Goal: Task Accomplishment & Management: Use online tool/utility

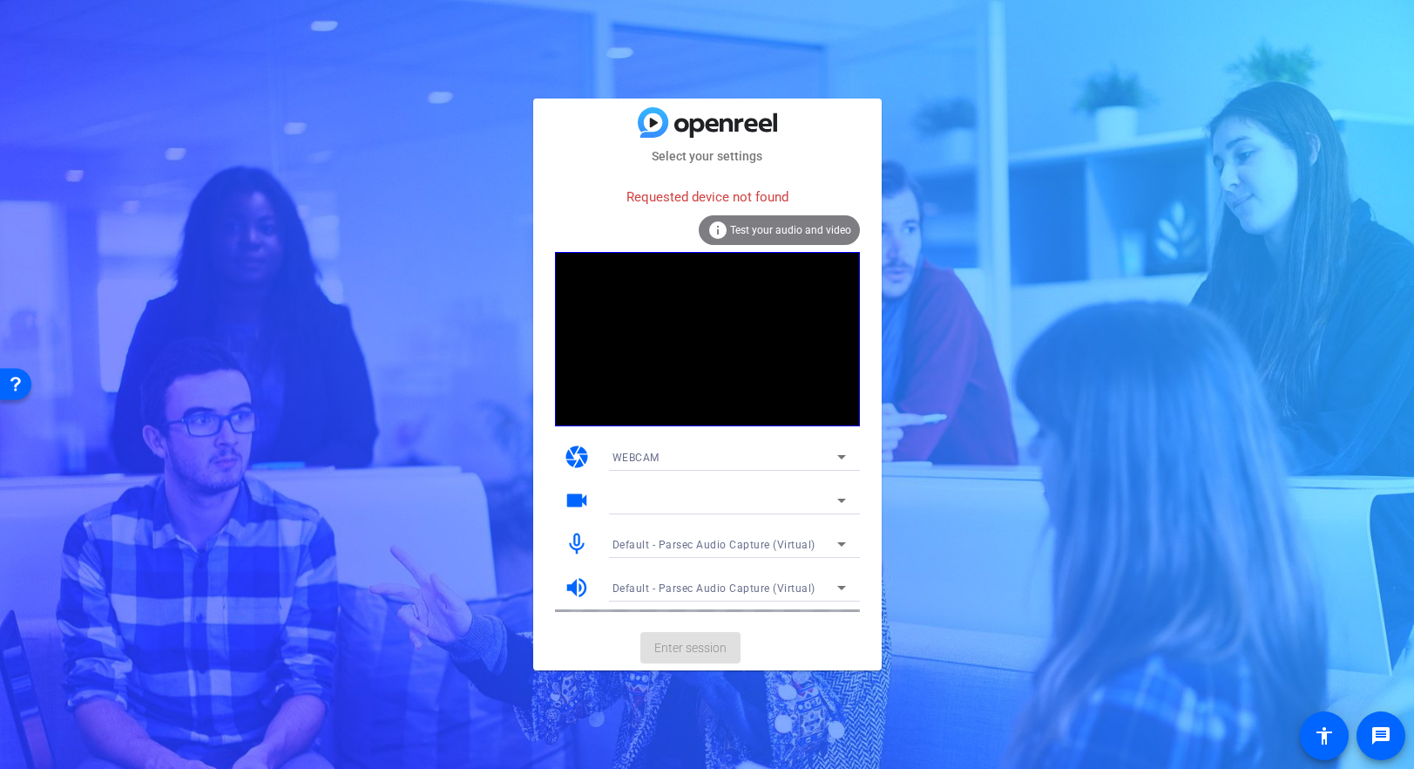
click at [810, 442] on div "camera WEBCAM" at bounding box center [707, 457] width 305 height 44
click at [810, 452] on div "WEBCAM" at bounding box center [725, 457] width 225 height 22
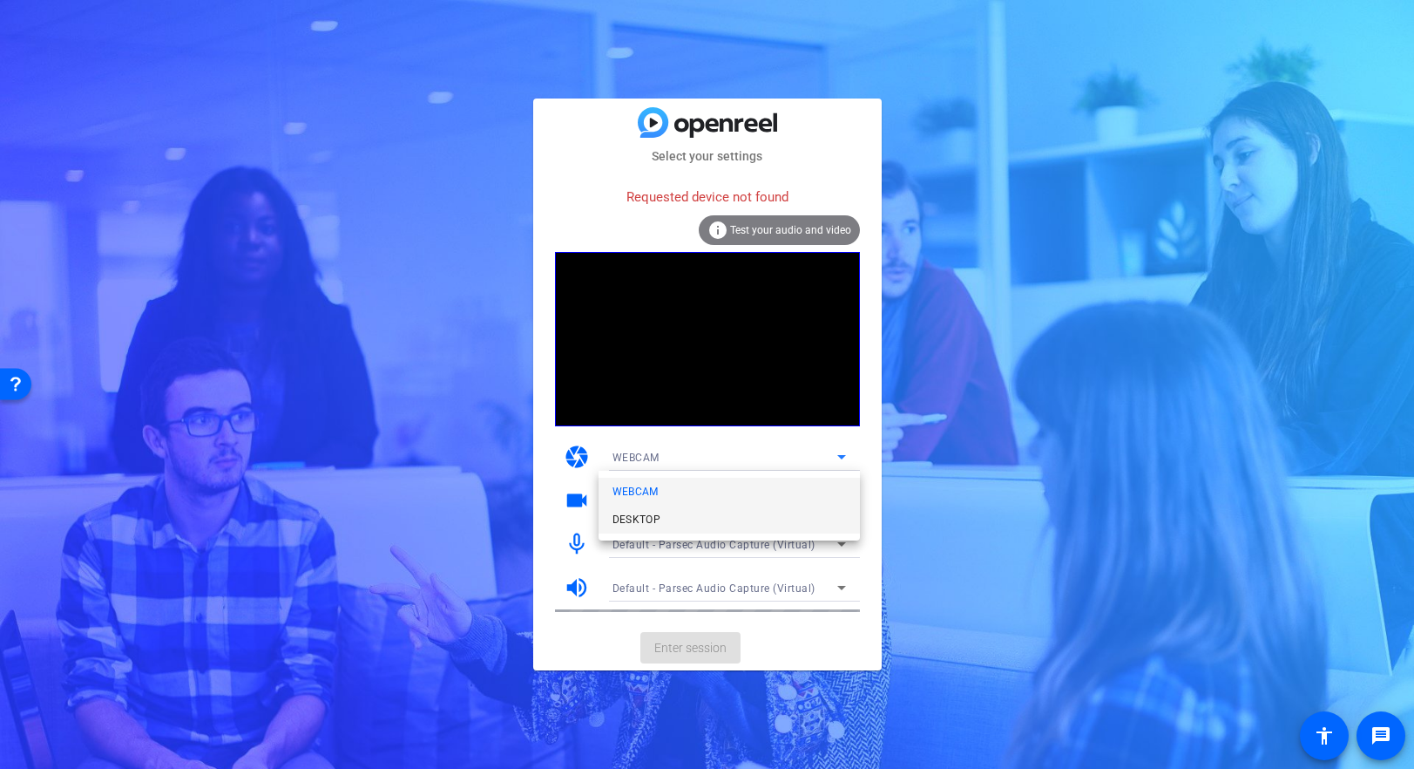
click at [776, 525] on mat-option "DESKTOP" at bounding box center [729, 519] width 261 height 28
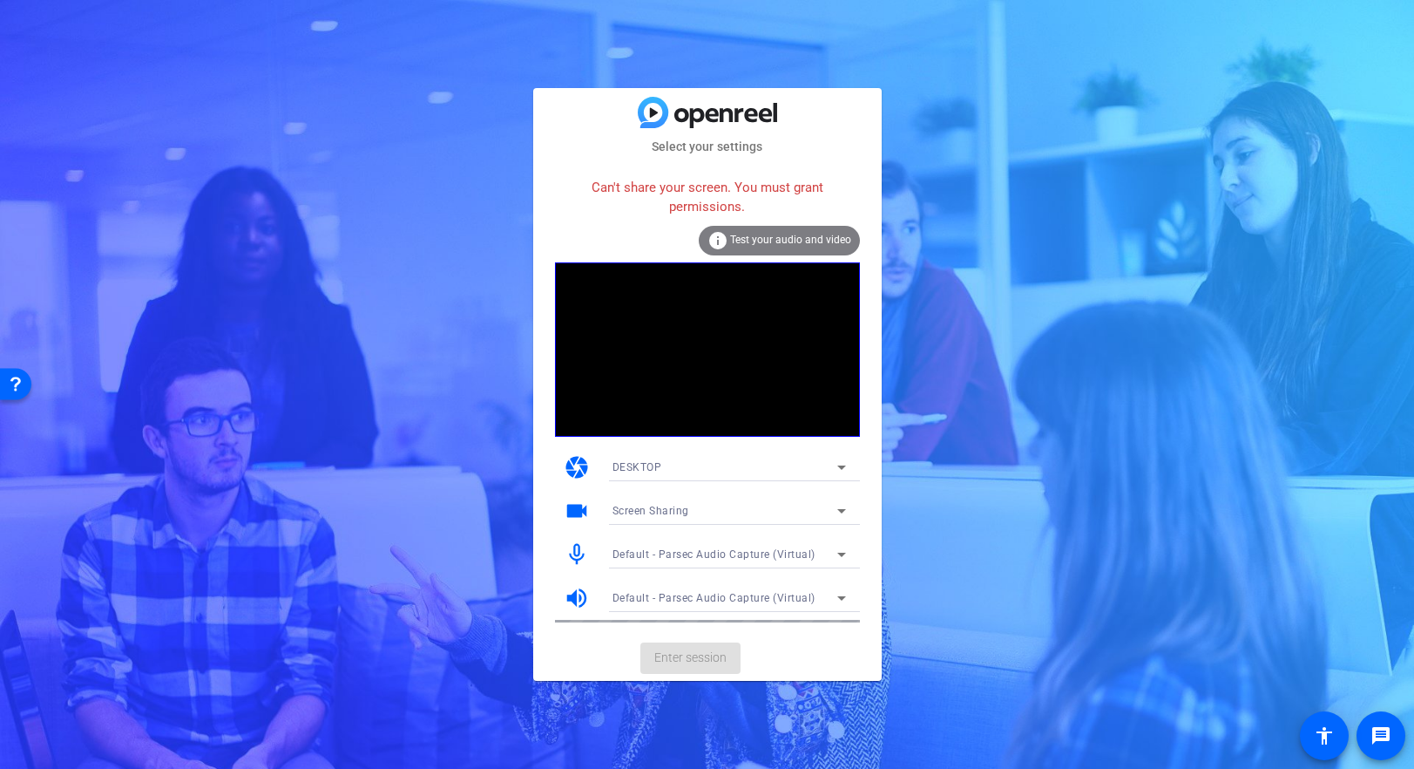
click at [791, 467] on div "DESKTOP" at bounding box center [725, 467] width 225 height 22
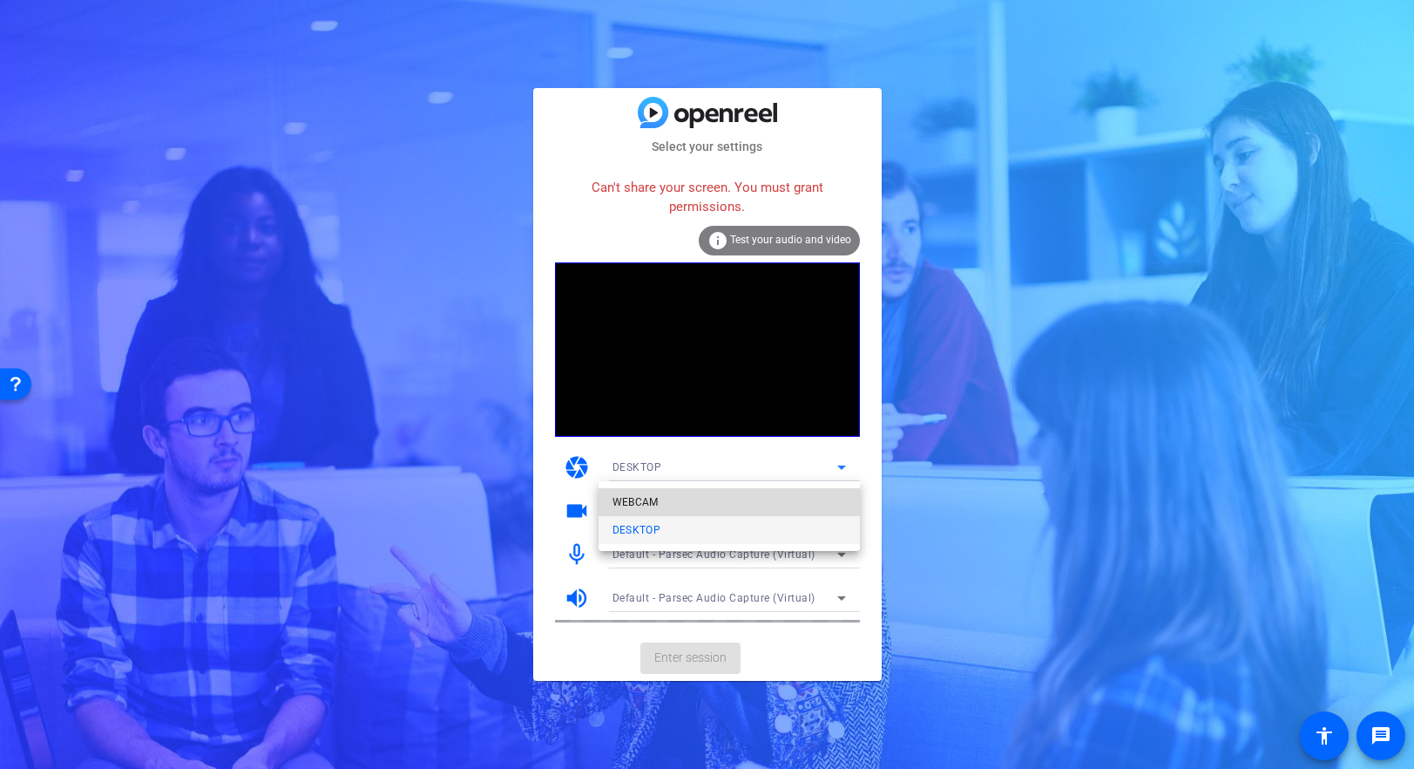
click at [789, 495] on mat-option "WEBCAM" at bounding box center [729, 502] width 261 height 28
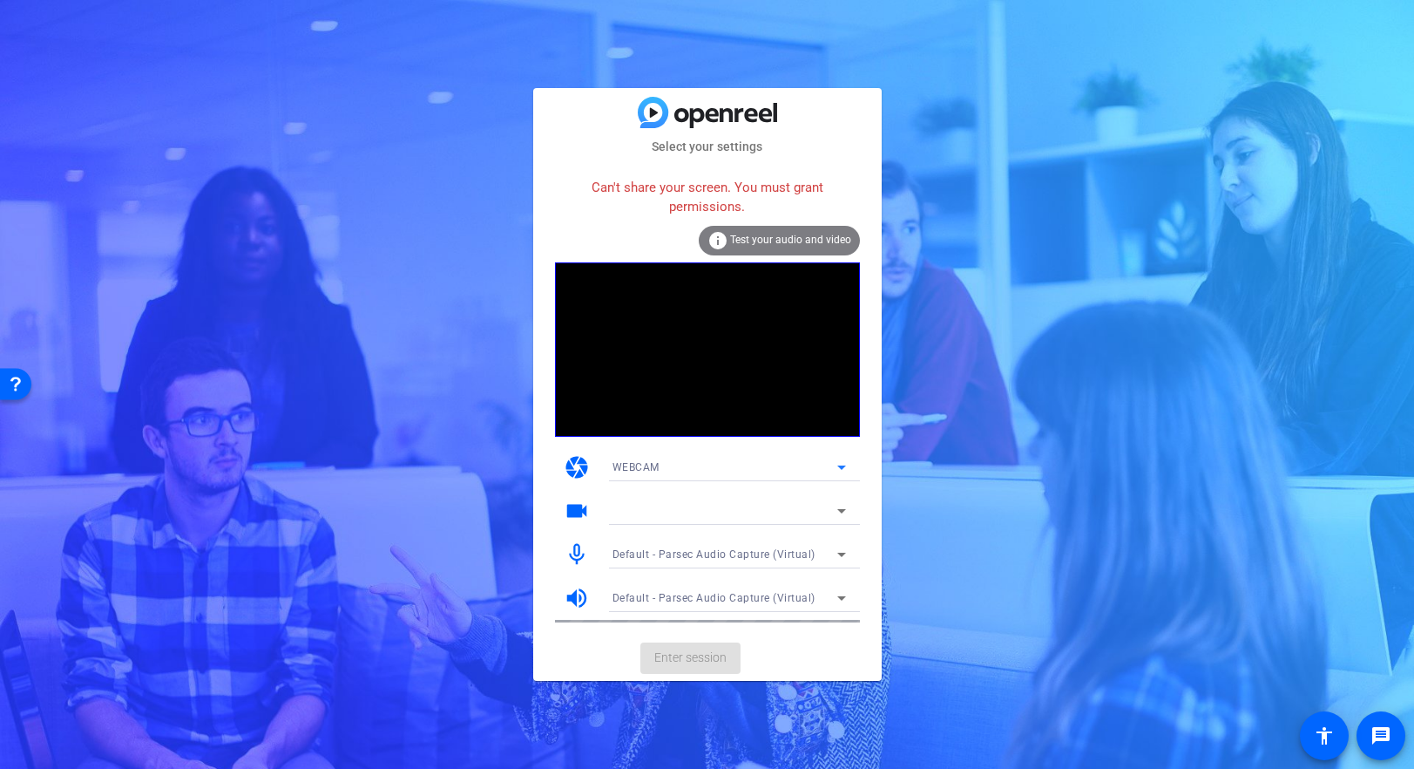
click at [767, 466] on div "WEBCAM" at bounding box center [725, 467] width 225 height 22
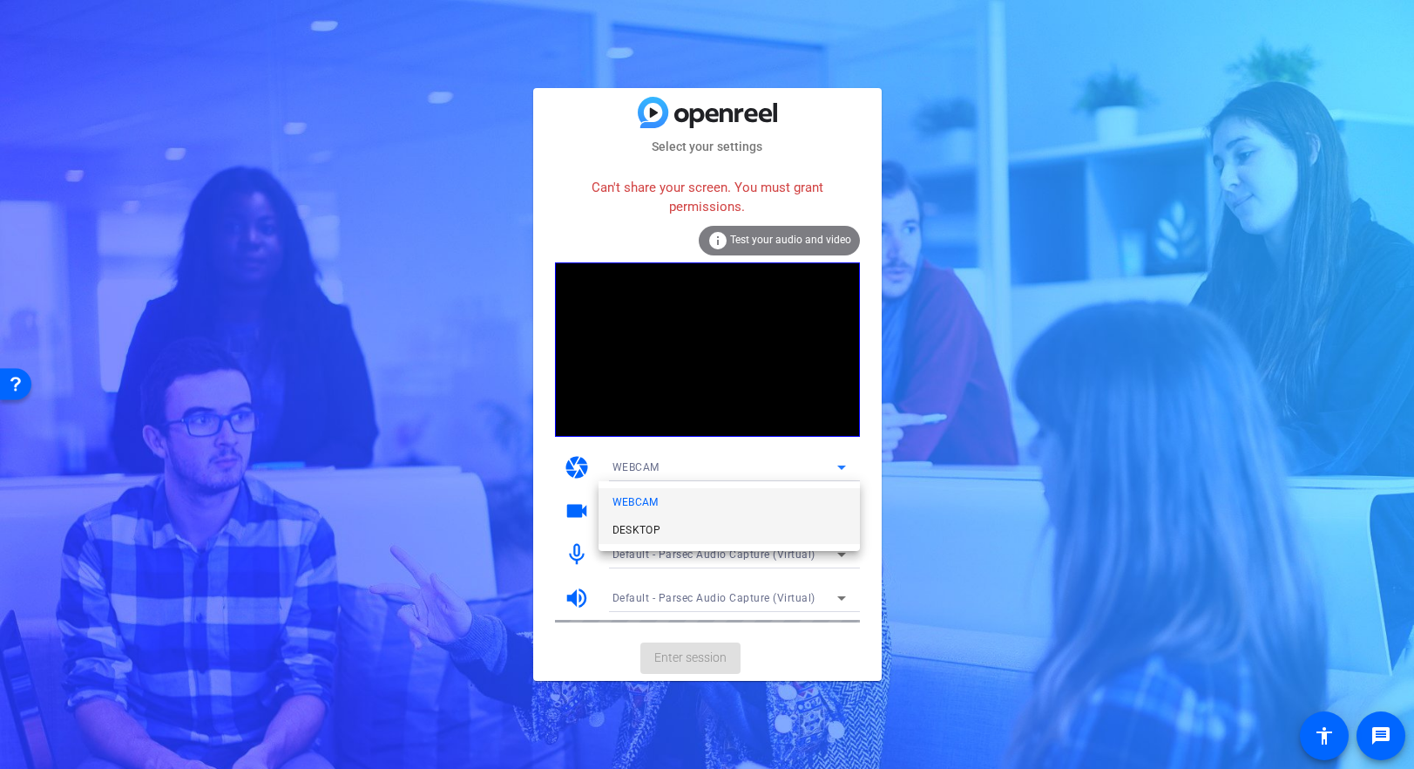
click at [769, 530] on mat-option "DESKTOP" at bounding box center [729, 530] width 261 height 28
click at [954, 498] on div "Select your settings Can't share your screen. You must grant permissions. info …" at bounding box center [707, 384] width 1414 height 769
click at [804, 512] on div "Screen Sharing" at bounding box center [725, 510] width 225 height 22
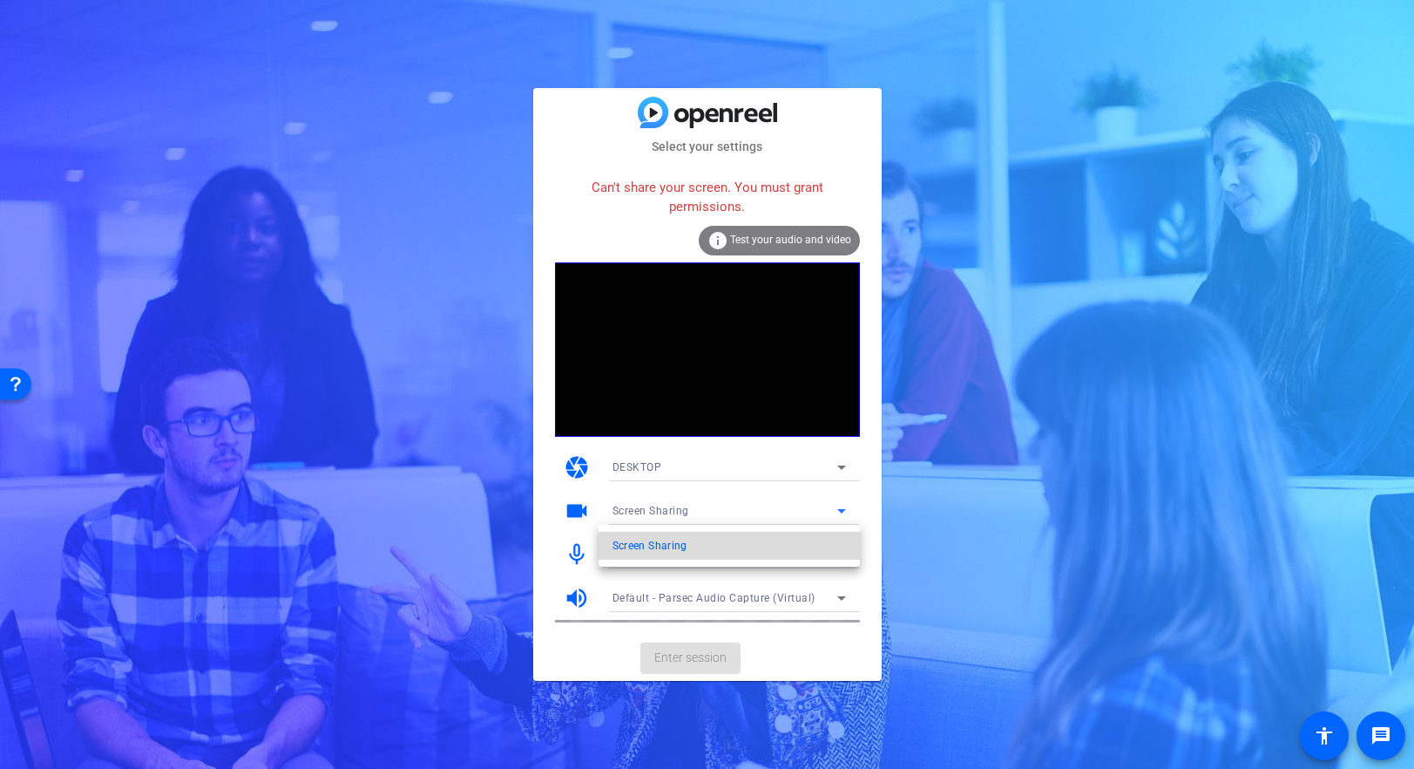
drag, startPoint x: 779, startPoint y: 559, endPoint x: 789, endPoint y: 556, distance: 9.9
click at [783, 556] on mat-option "Screen Sharing" at bounding box center [729, 546] width 261 height 28
click at [949, 544] on div "Select your settings Can't share your screen. You must grant permissions. info …" at bounding box center [707, 384] width 1414 height 769
click at [812, 563] on div "Default - Parsec Audio Capture (Virtual)" at bounding box center [725, 554] width 225 height 22
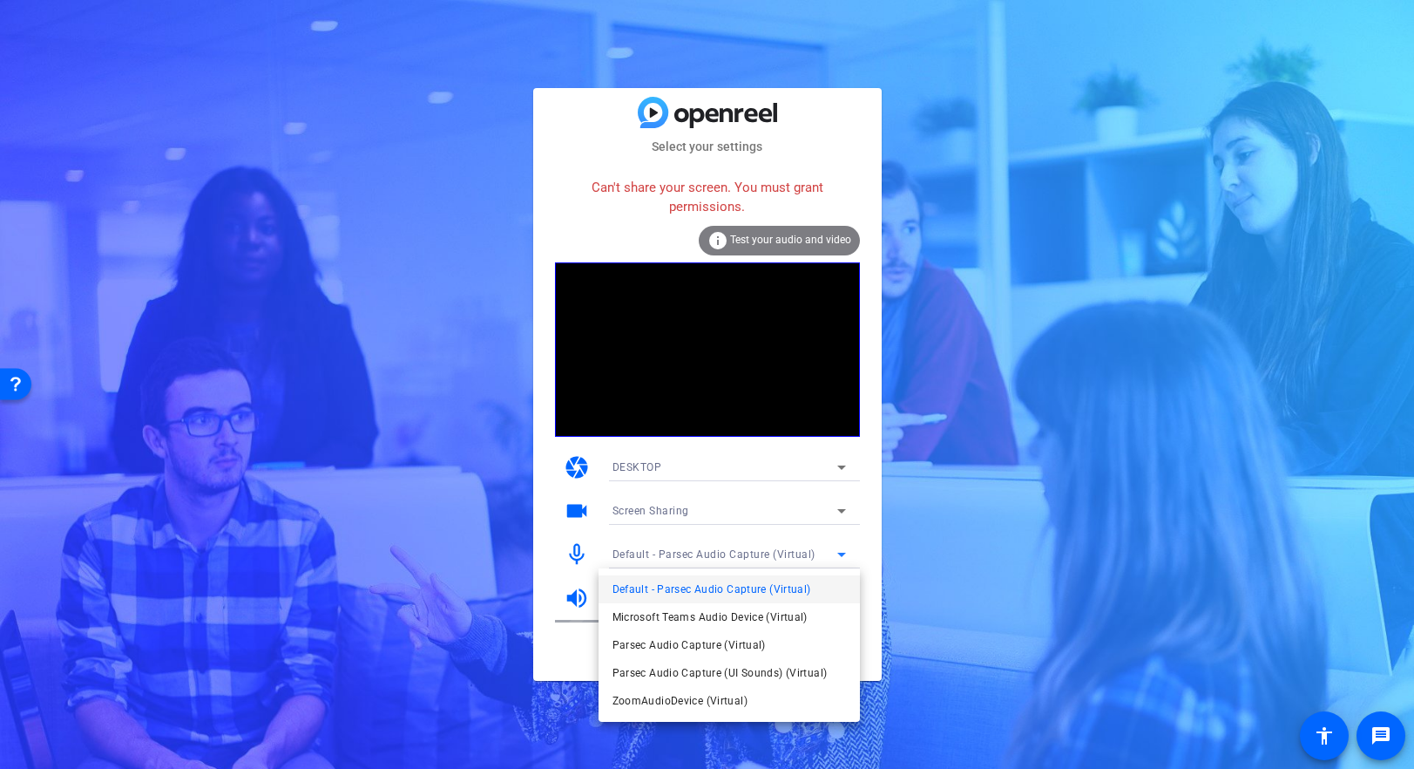
click at [1020, 544] on div at bounding box center [707, 384] width 1414 height 769
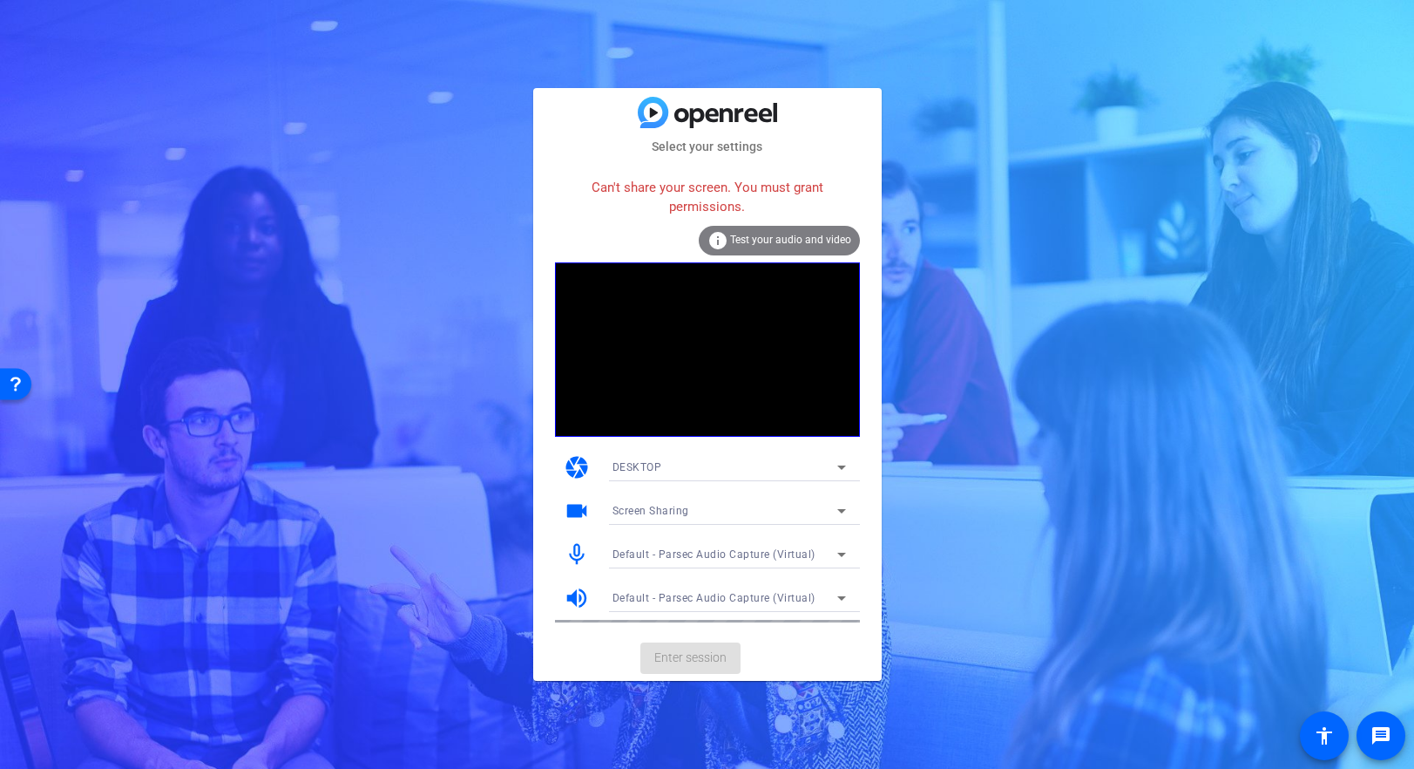
click at [849, 226] on div "info Test your audio and video" at bounding box center [779, 241] width 161 height 30
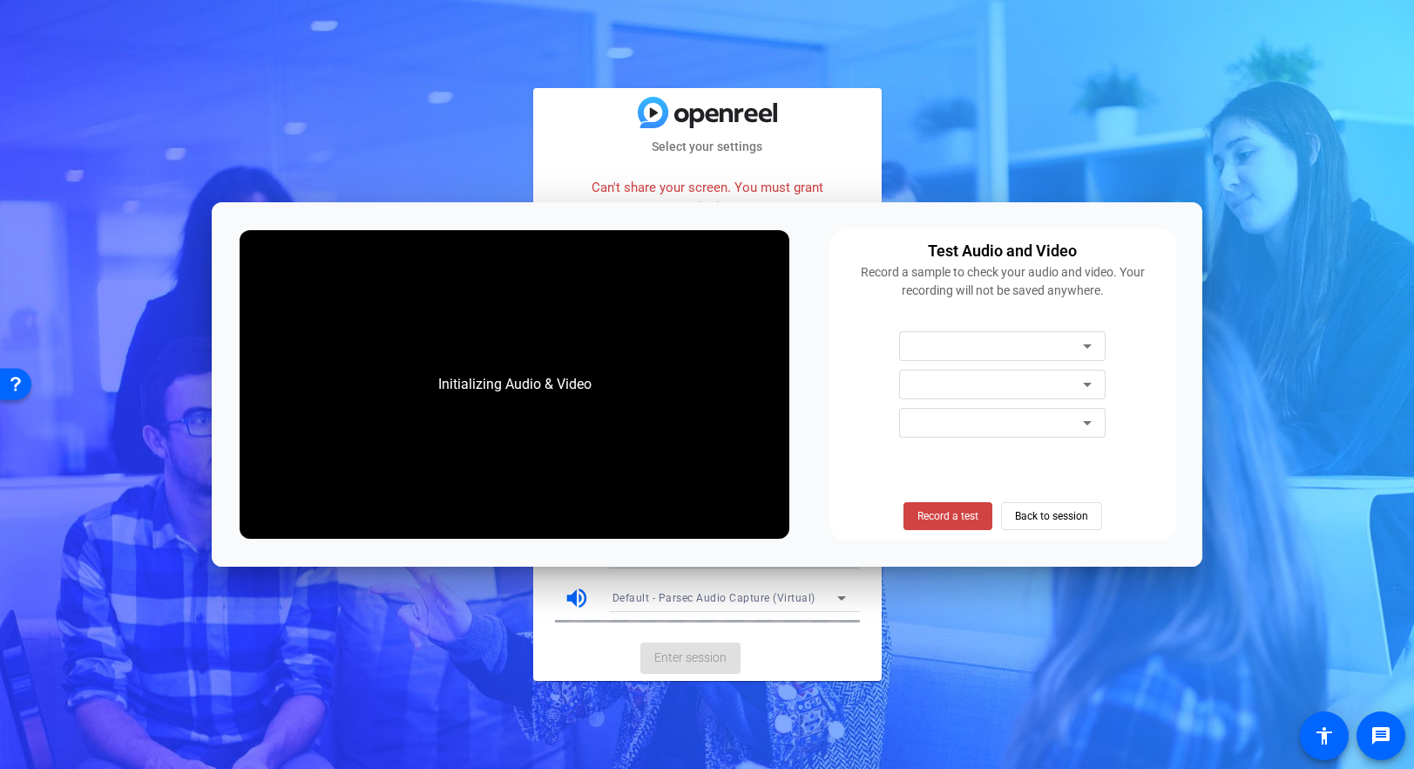
click at [838, 232] on div "Initializing Audio & Video Test Audio and Video Record a sample to check your a…" at bounding box center [707, 384] width 990 height 364
click at [1033, 518] on span "Back to session" at bounding box center [1051, 515] width 73 height 33
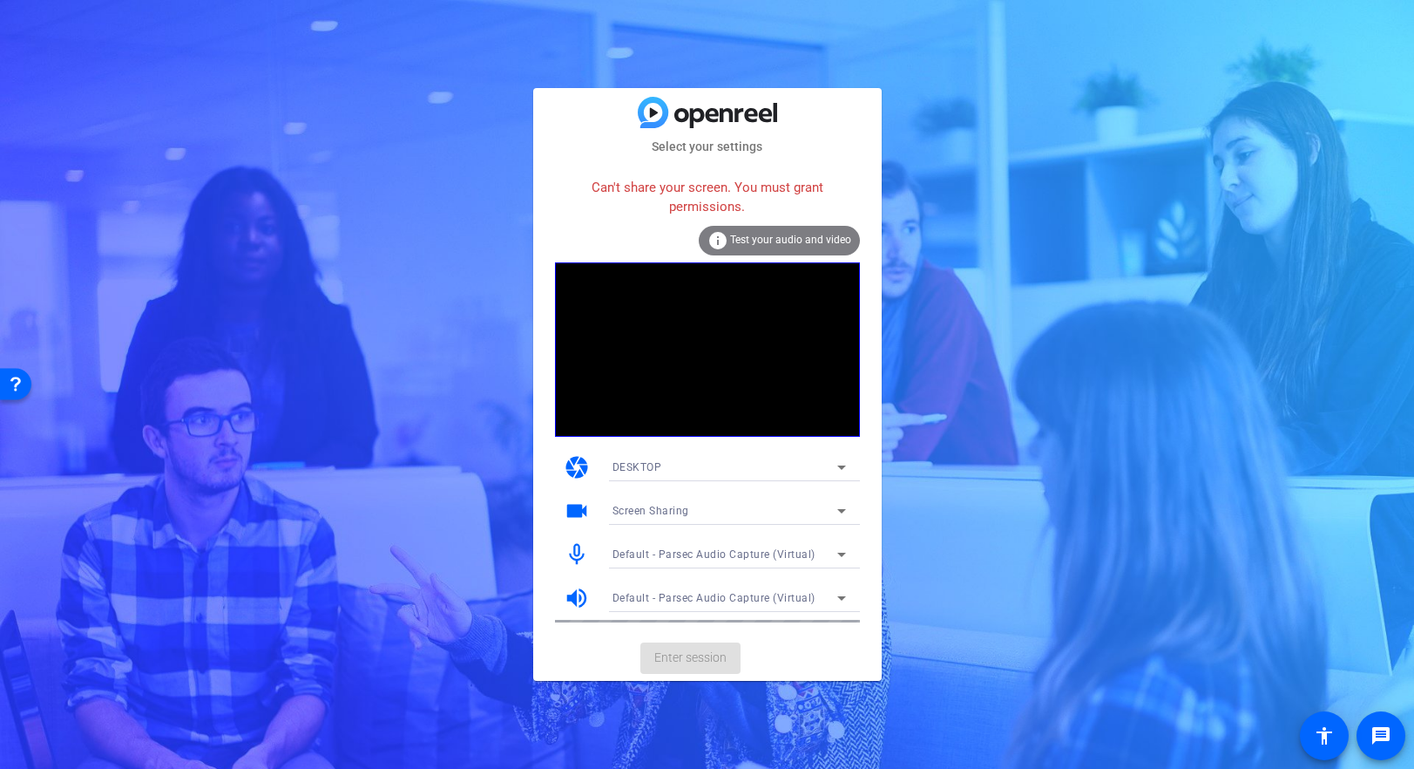
click at [824, 593] on div "Default - Parsec Audio Capture (Virtual)" at bounding box center [725, 597] width 225 height 22
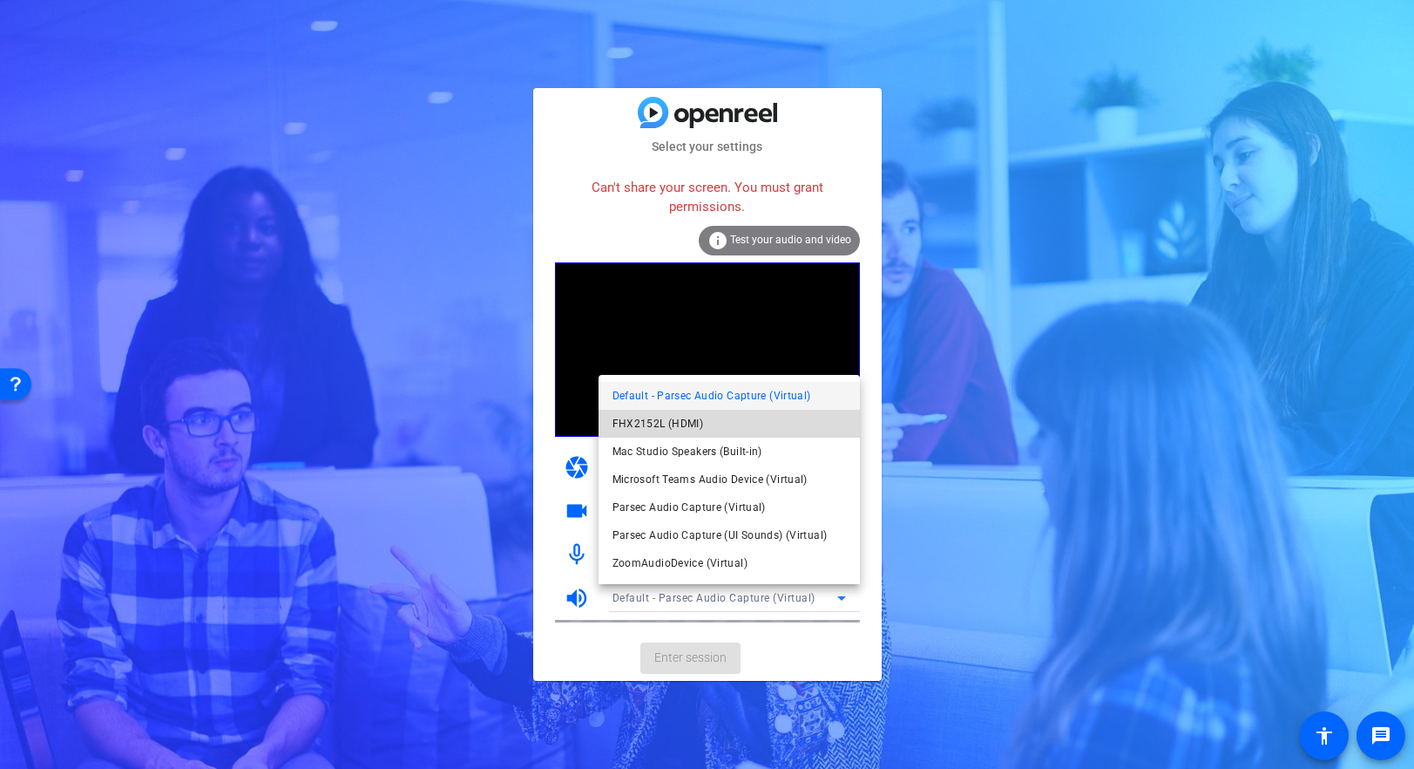
click at [750, 420] on mat-option "FHX2152L (HDMI)" at bounding box center [729, 424] width 261 height 28
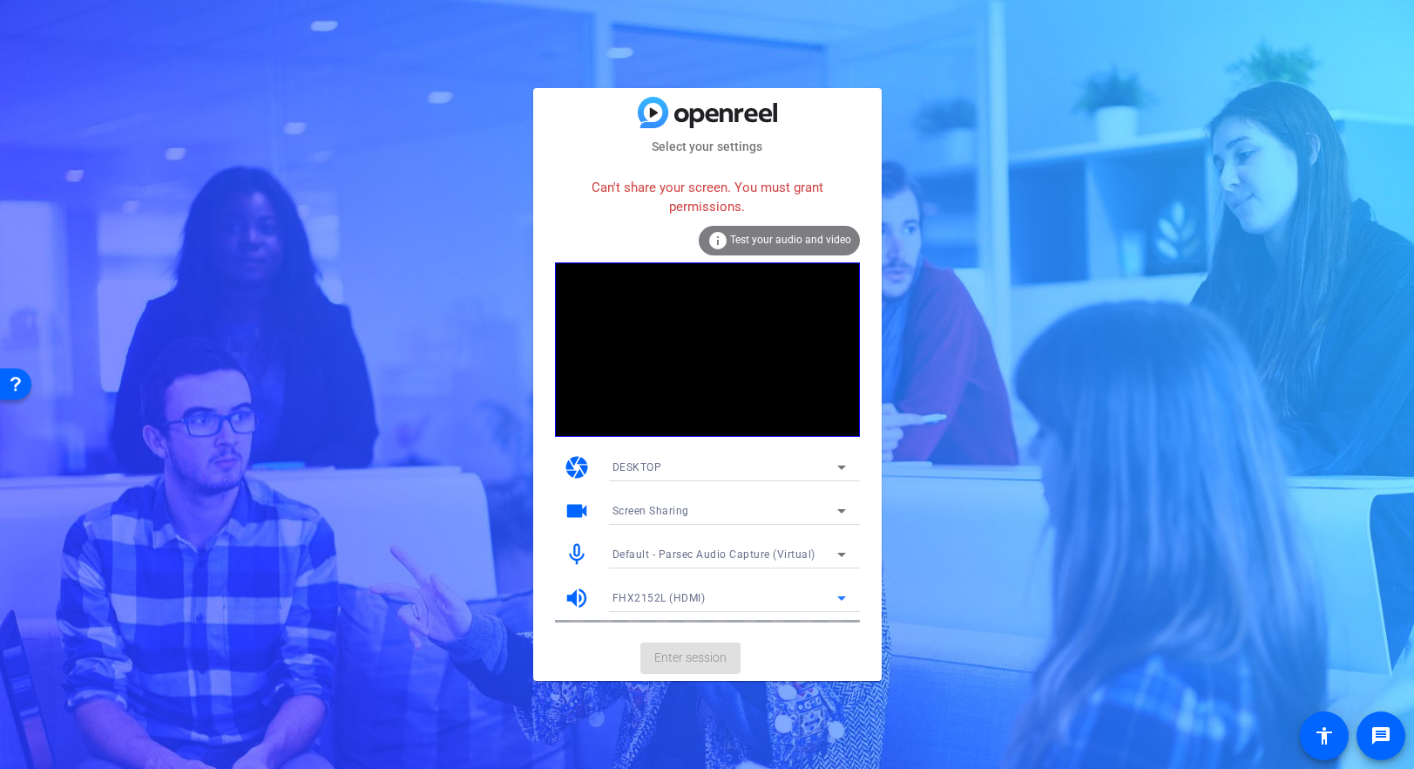
click at [835, 590] on icon at bounding box center [841, 597] width 21 height 21
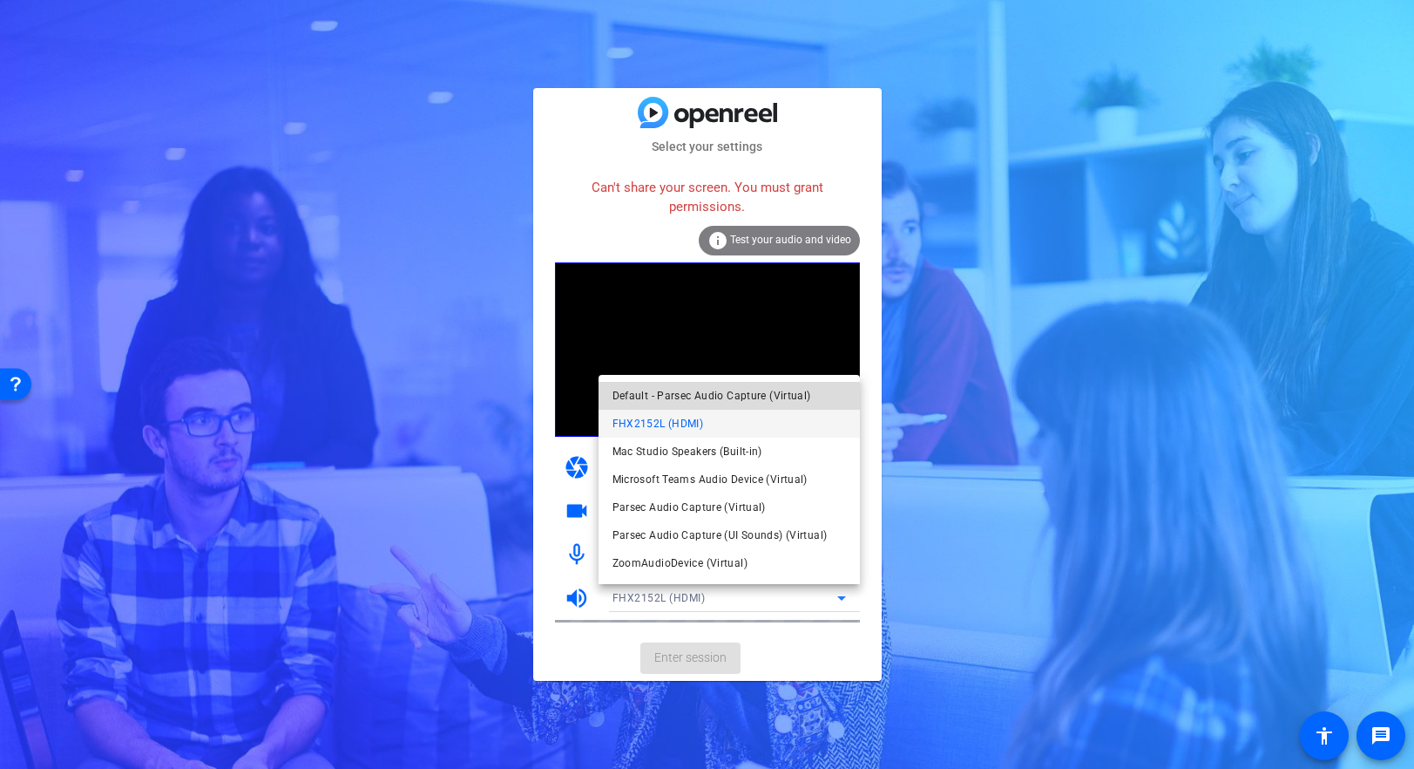
click at [742, 397] on span "Default - Parsec Audio Capture (Virtual)" at bounding box center [712, 395] width 199 height 21
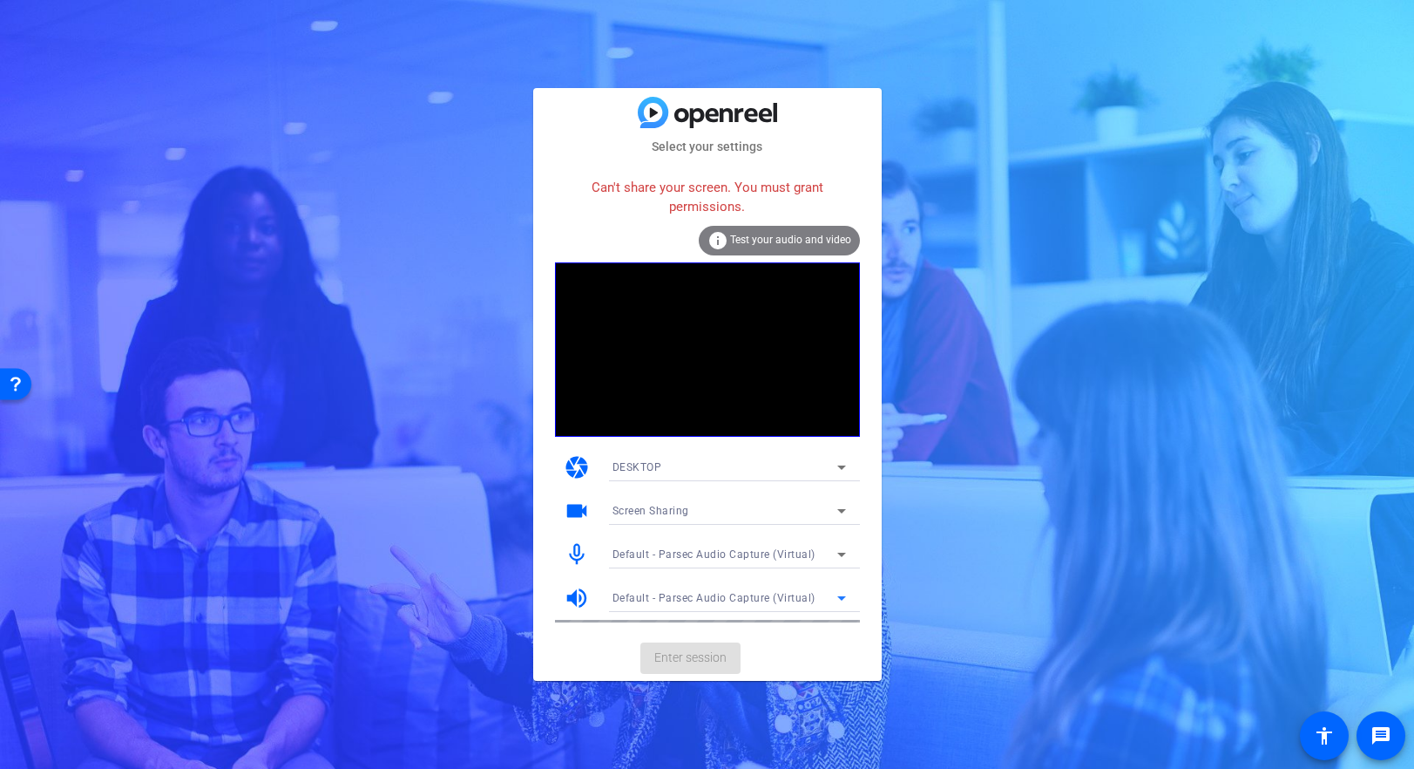
click at [809, 459] on div "DESKTOP" at bounding box center [725, 467] width 225 height 22
click at [810, 500] on mat-option "WEBCAM" at bounding box center [729, 502] width 261 height 28
click at [806, 515] on div at bounding box center [725, 510] width 225 height 21
click at [844, 516] on icon at bounding box center [841, 510] width 21 height 21
click at [845, 512] on icon at bounding box center [841, 510] width 21 height 21
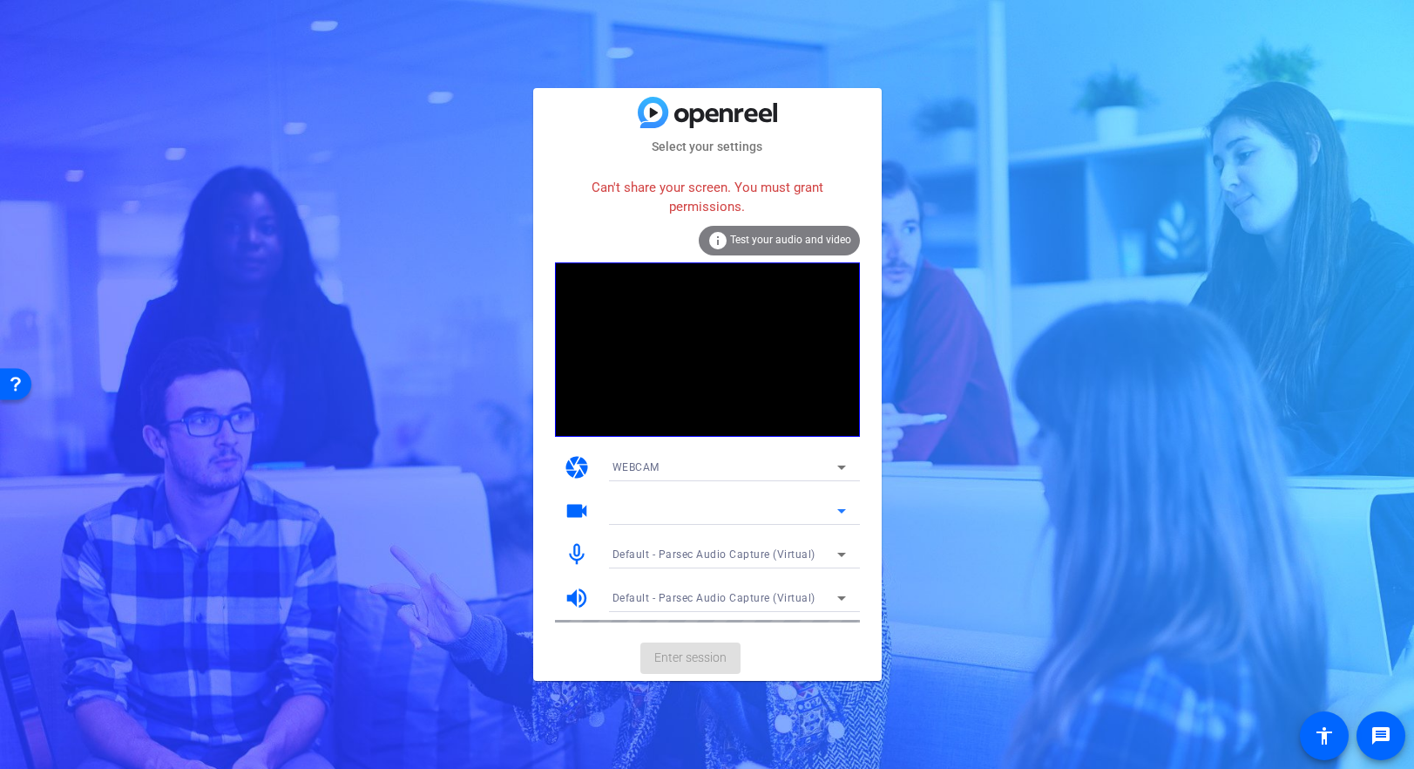
click at [845, 512] on icon at bounding box center [841, 510] width 21 height 21
click at [854, 551] on div "Default - Parsec Audio Capture (Virtual)" at bounding box center [729, 554] width 261 height 28
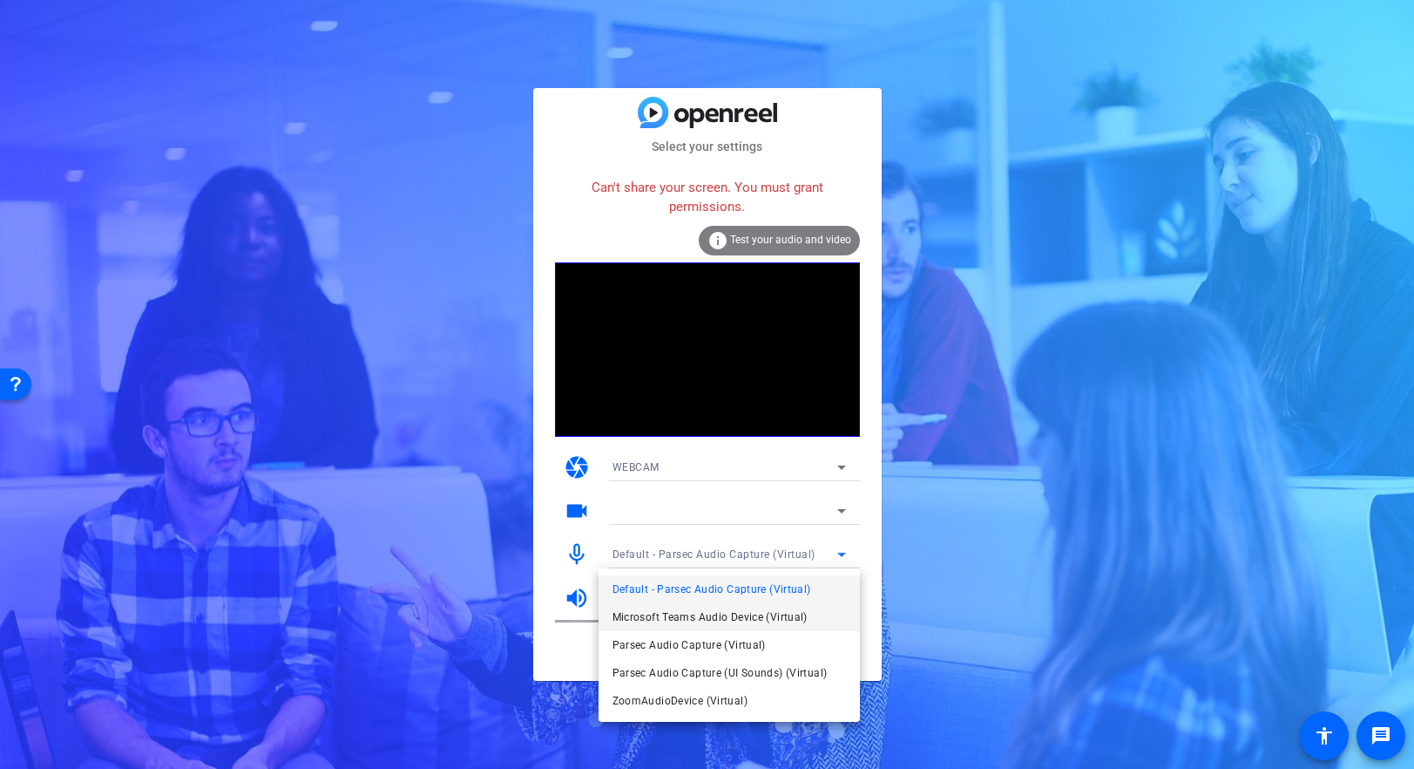
click at [814, 617] on mat-option "Microsoft Teams Audio Device (Virtual)" at bounding box center [729, 617] width 261 height 28
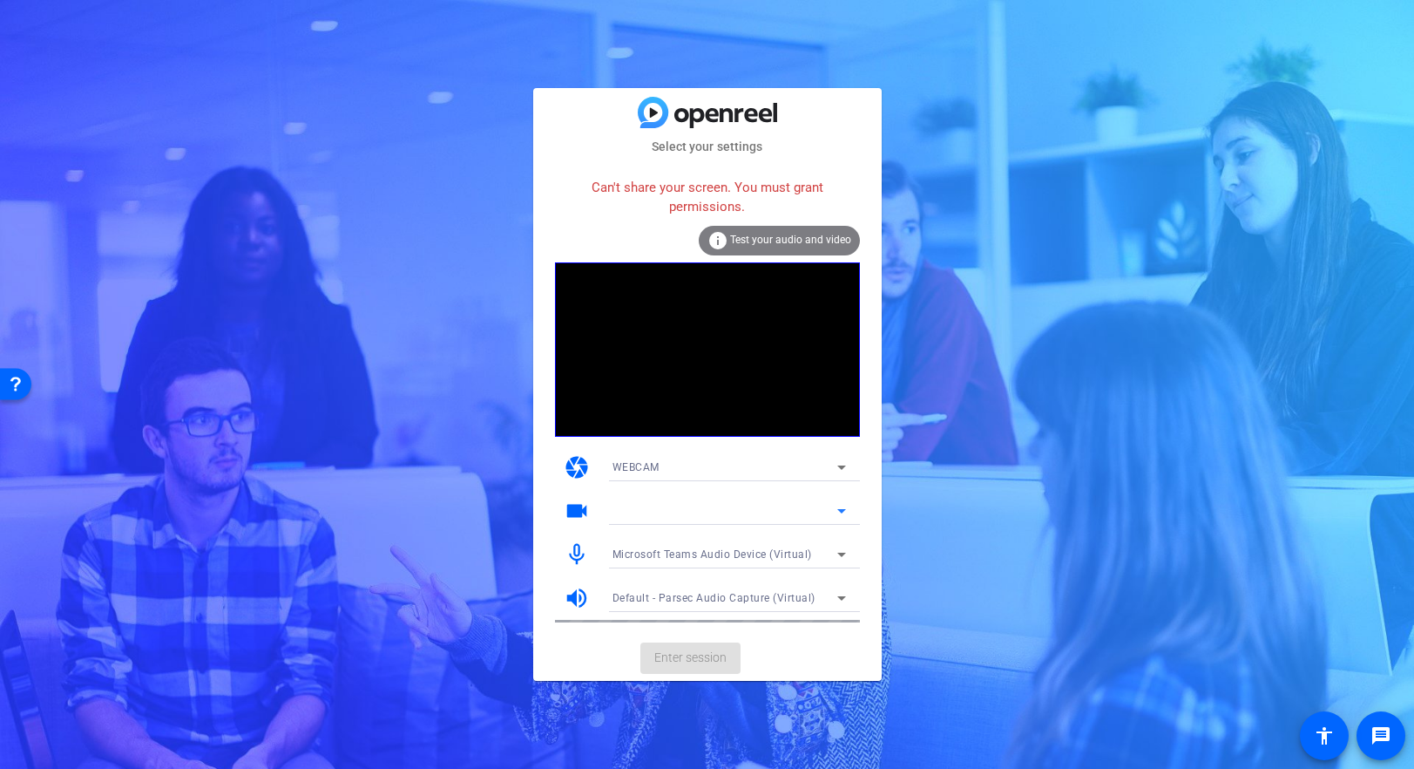
click at [846, 509] on icon at bounding box center [841, 510] width 21 height 21
click at [823, 556] on div "Microsoft Teams Audio Device (Virtual)" at bounding box center [725, 554] width 225 height 22
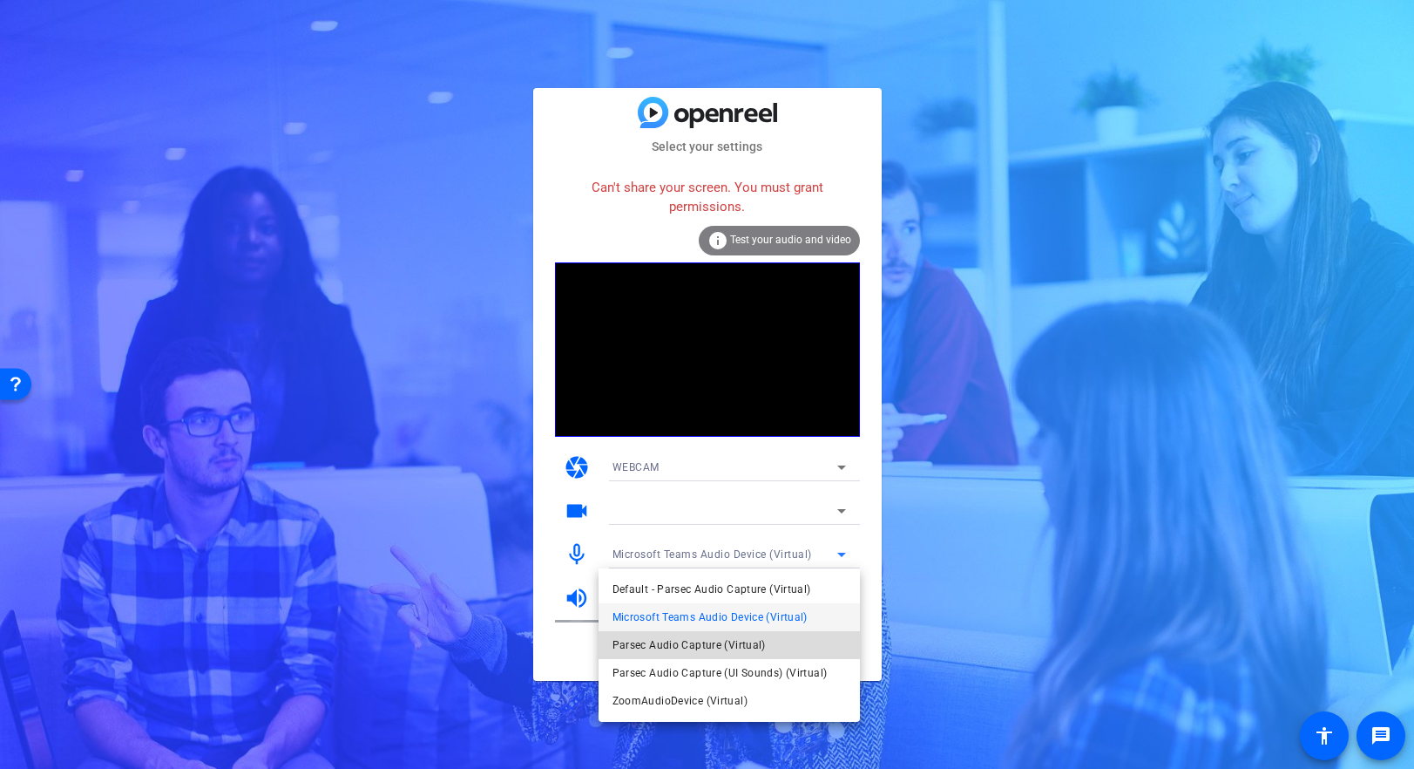
click at [800, 651] on mat-option "Parsec Audio Capture (Virtual)" at bounding box center [729, 645] width 261 height 28
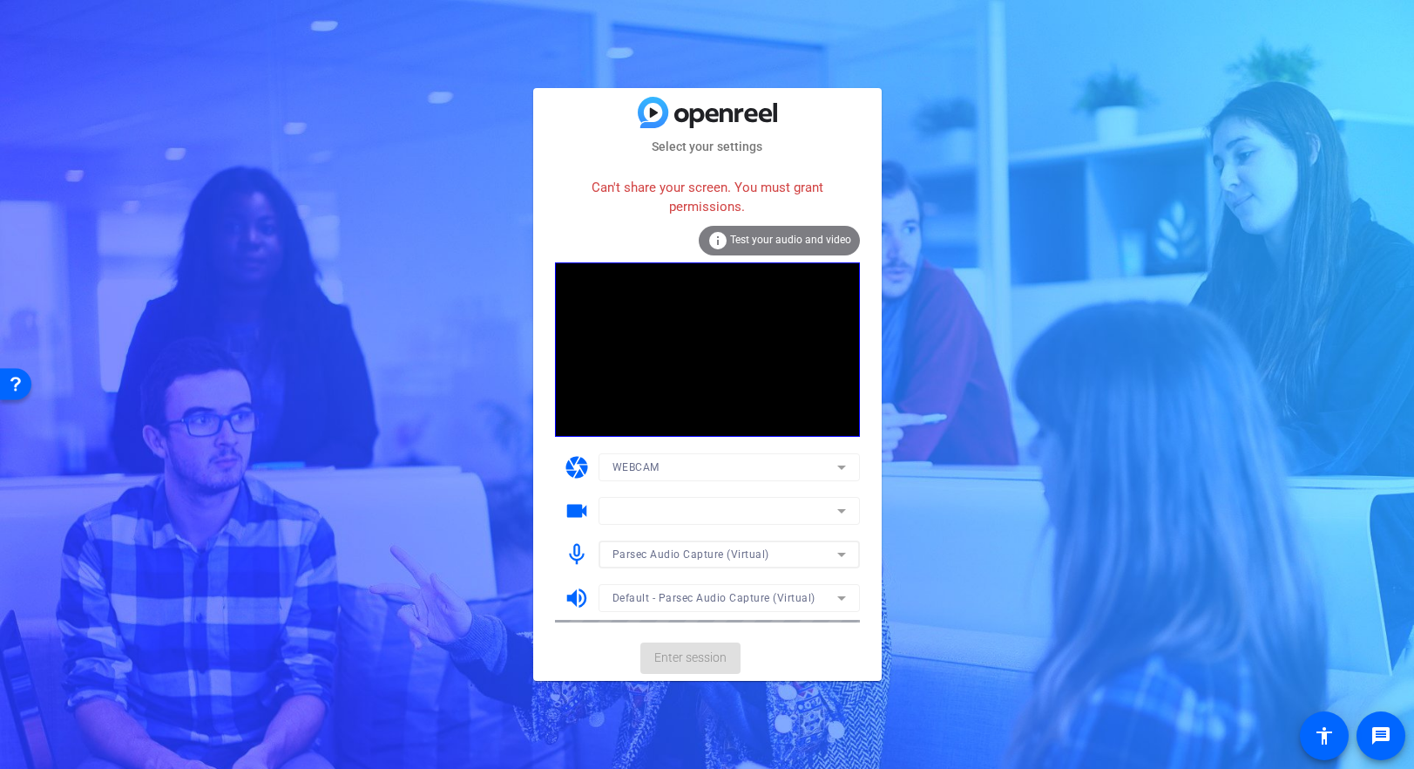
click at [849, 538] on div at bounding box center [729, 534] width 261 height 19
click at [840, 518] on icon at bounding box center [841, 510] width 21 height 21
drag, startPoint x: 716, startPoint y: 648, endPoint x: 731, endPoint y: 641, distance: 16.4
click at [716, 649] on mat-card-actions "Enter session" at bounding box center [707, 657] width 349 height 45
click at [817, 594] on div "Default - Parsec Audio Capture (Virtual)" at bounding box center [725, 597] width 225 height 22
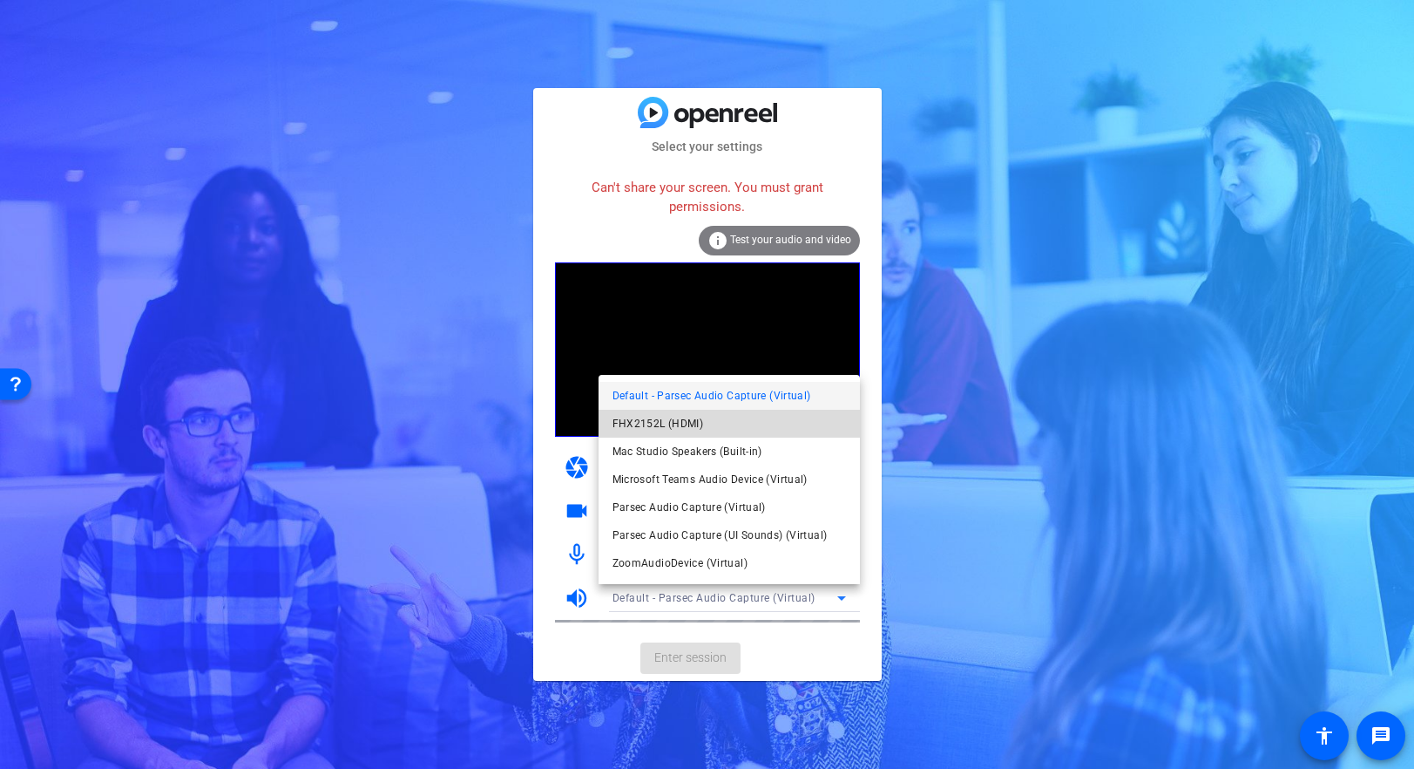
click at [747, 423] on mat-option "FHX2152L (HDMI)" at bounding box center [729, 424] width 261 height 28
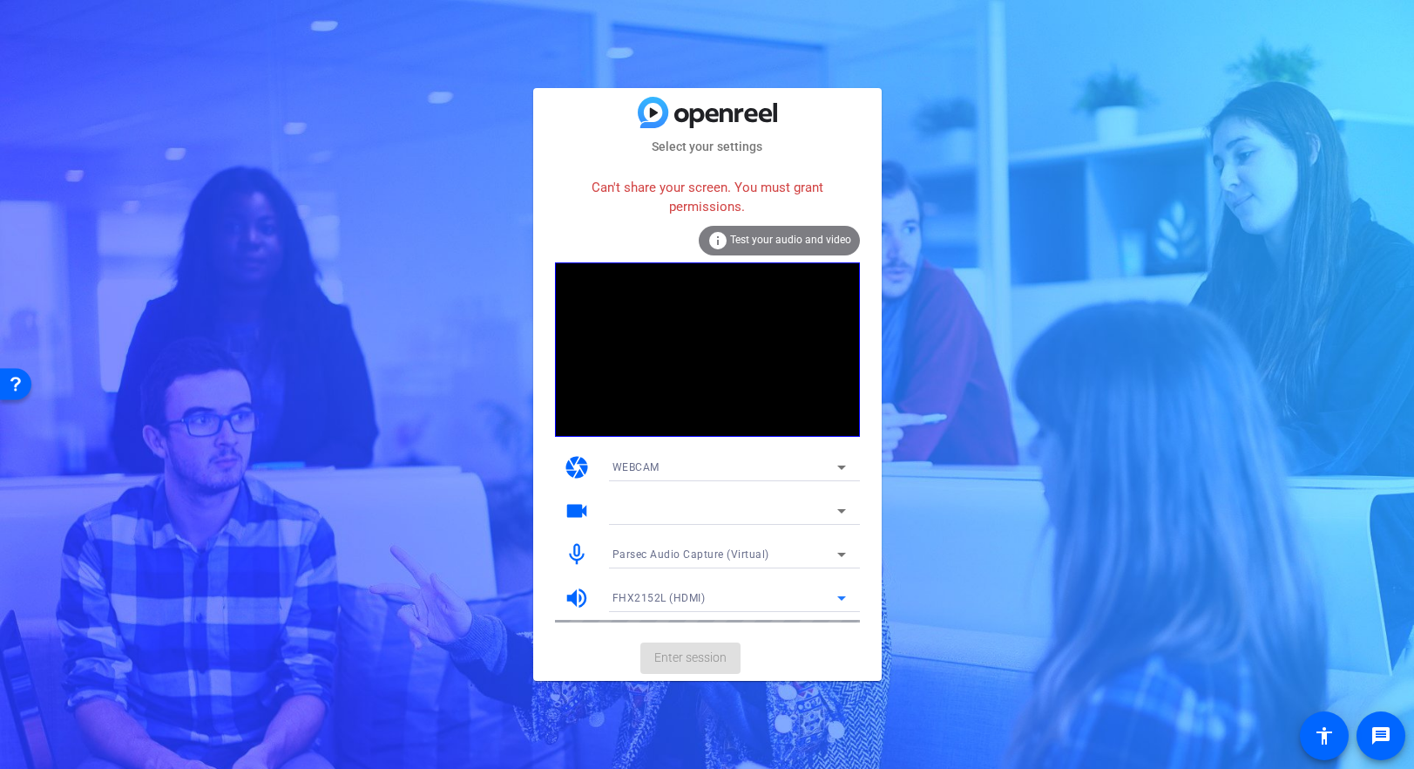
click at [833, 598] on icon at bounding box center [841, 597] width 21 height 21
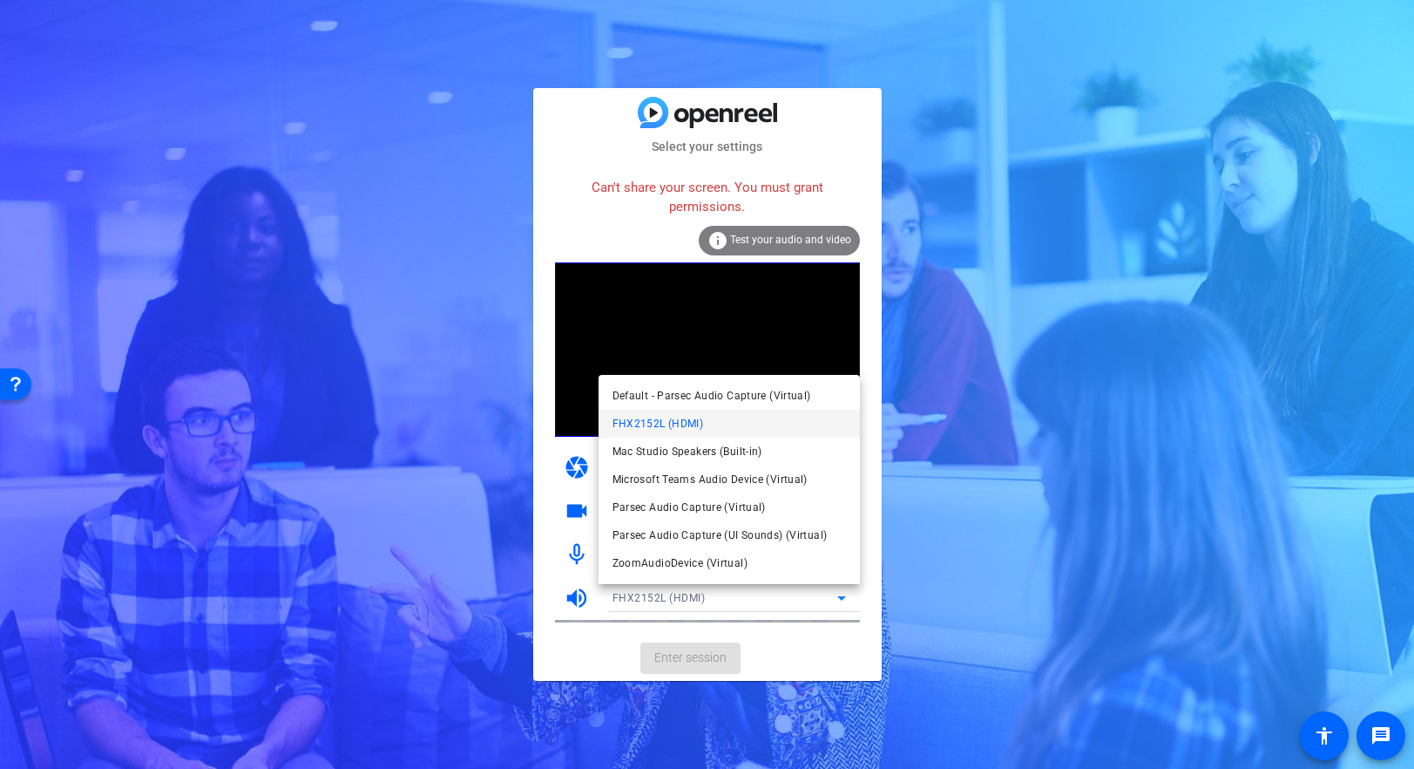
drag, startPoint x: 756, startPoint y: 596, endPoint x: 744, endPoint y: 569, distance: 29.3
click at [755, 593] on div at bounding box center [707, 384] width 1414 height 769
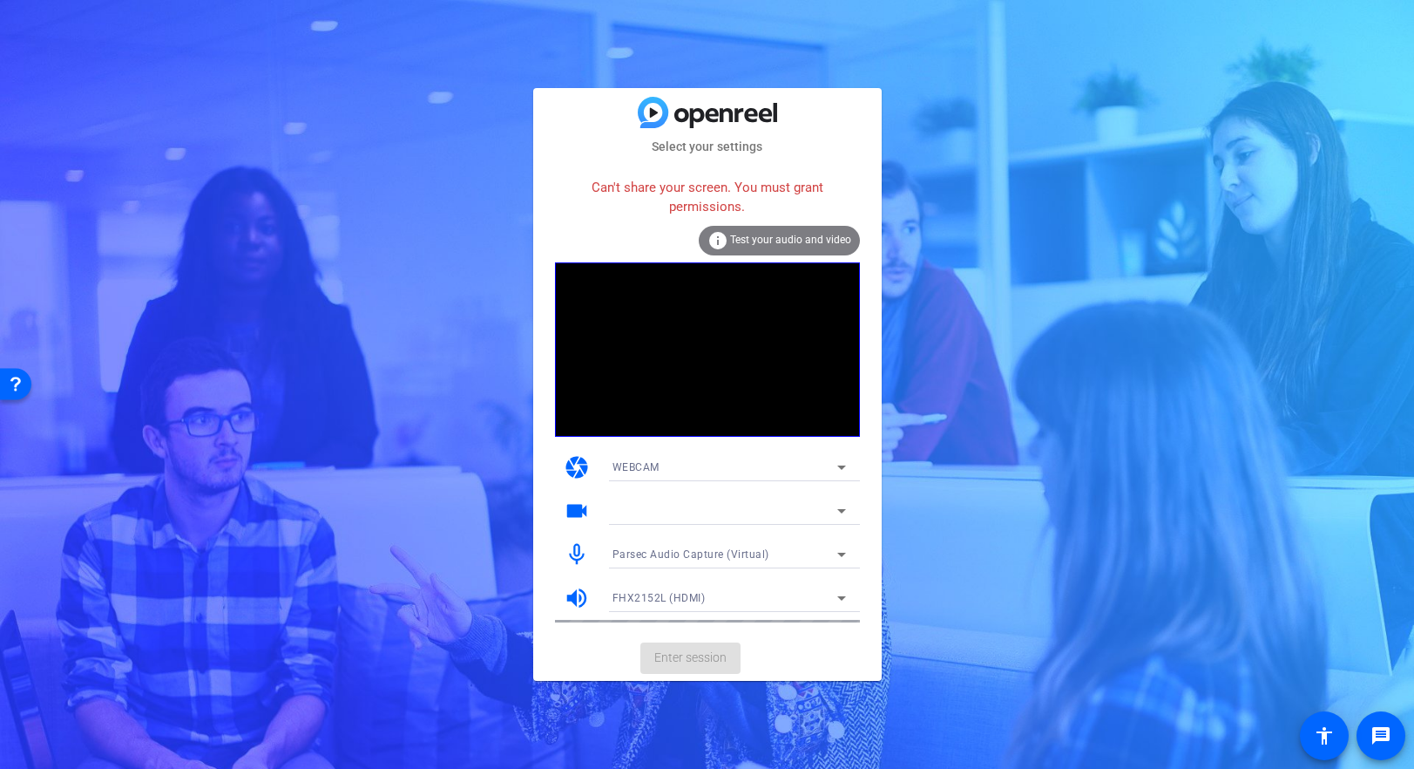
click at [744, 569] on div at bounding box center [729, 577] width 261 height 19
click at [830, 591] on div "FHX2152L (HDMI)" at bounding box center [725, 597] width 225 height 22
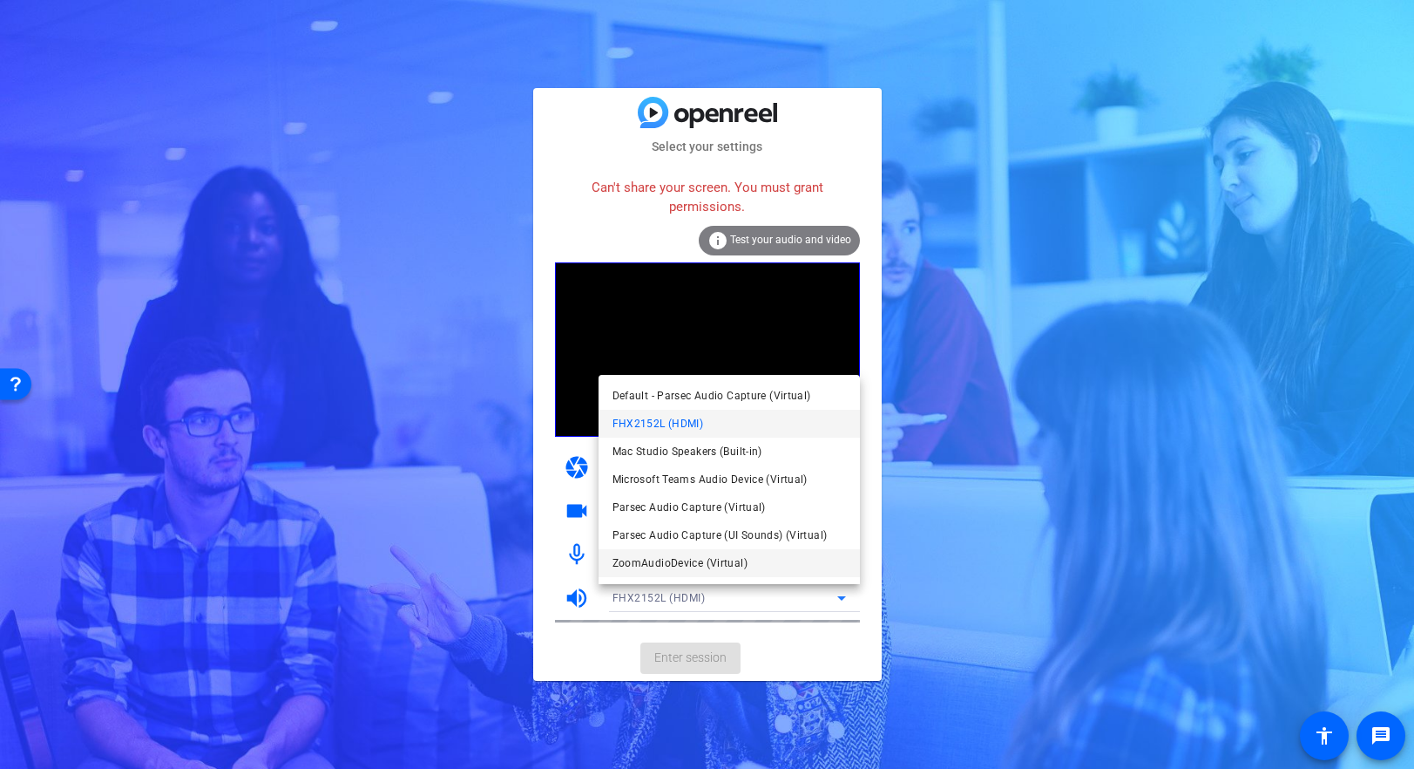
click at [772, 567] on mat-option "ZoomAudioDevice (Virtual)" at bounding box center [729, 563] width 261 height 28
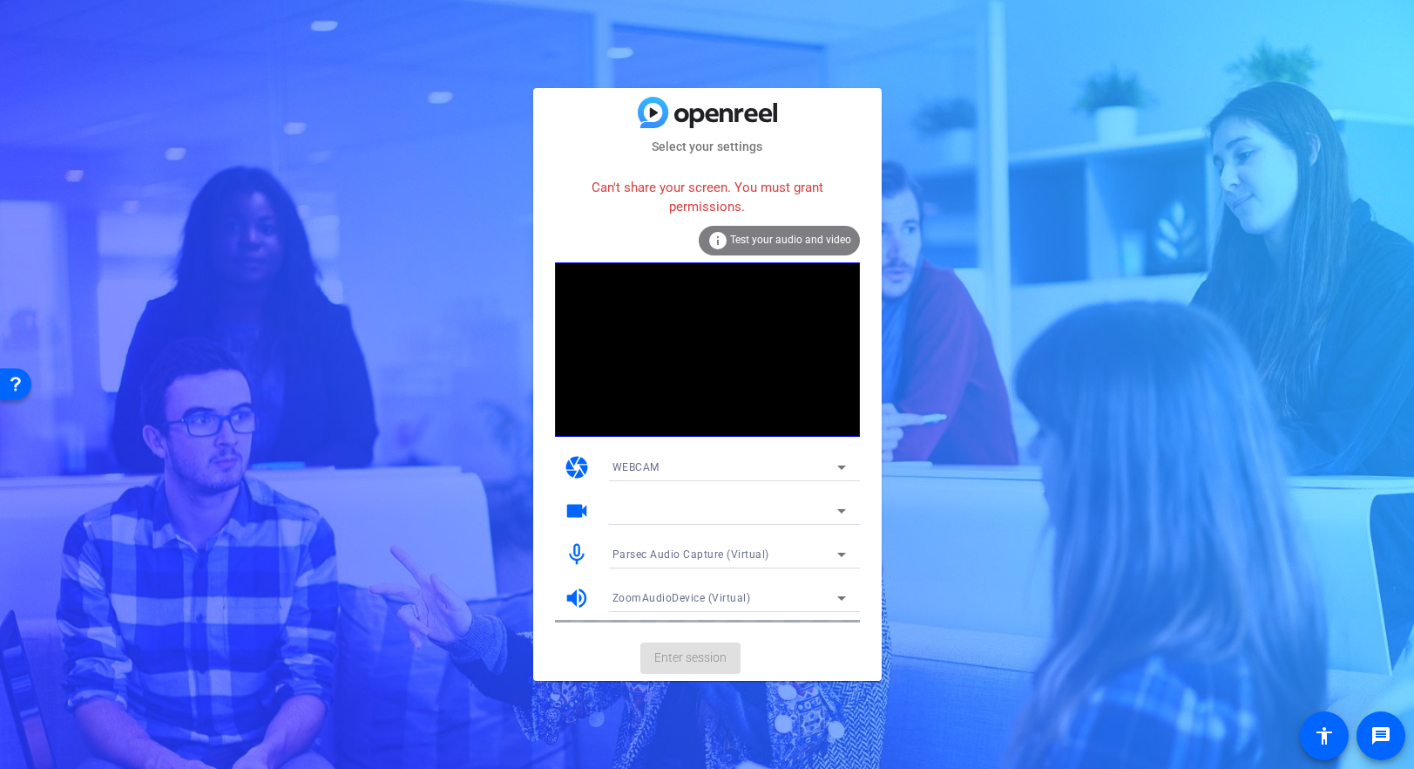
click at [929, 544] on div "Select your settings Can't share your screen. You must grant permissions. info …" at bounding box center [707, 384] width 1414 height 769
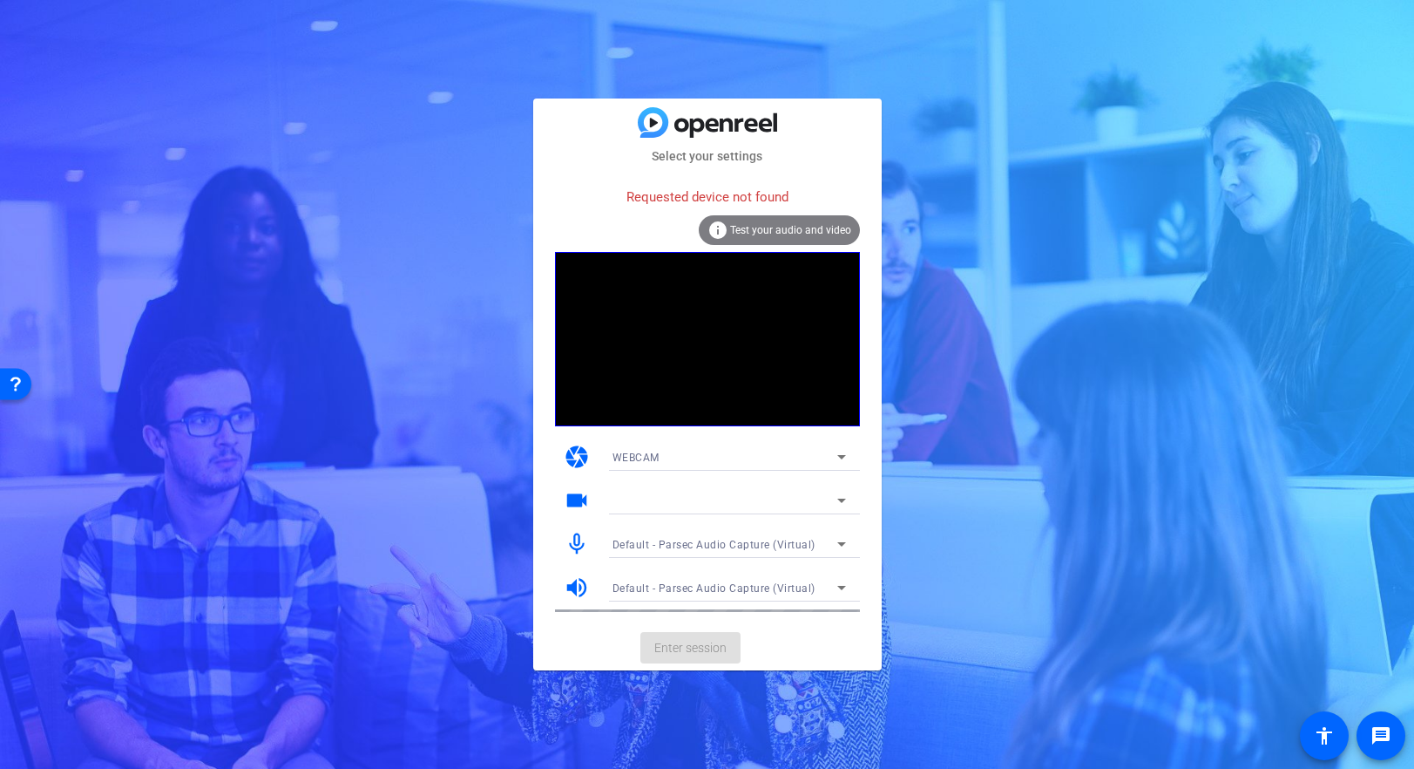
click at [861, 464] on mat-card-content "Requested device not found info Test your audio and video camera WEBCAM videoca…" at bounding box center [707, 396] width 349 height 460
click at [846, 460] on icon at bounding box center [841, 456] width 21 height 21
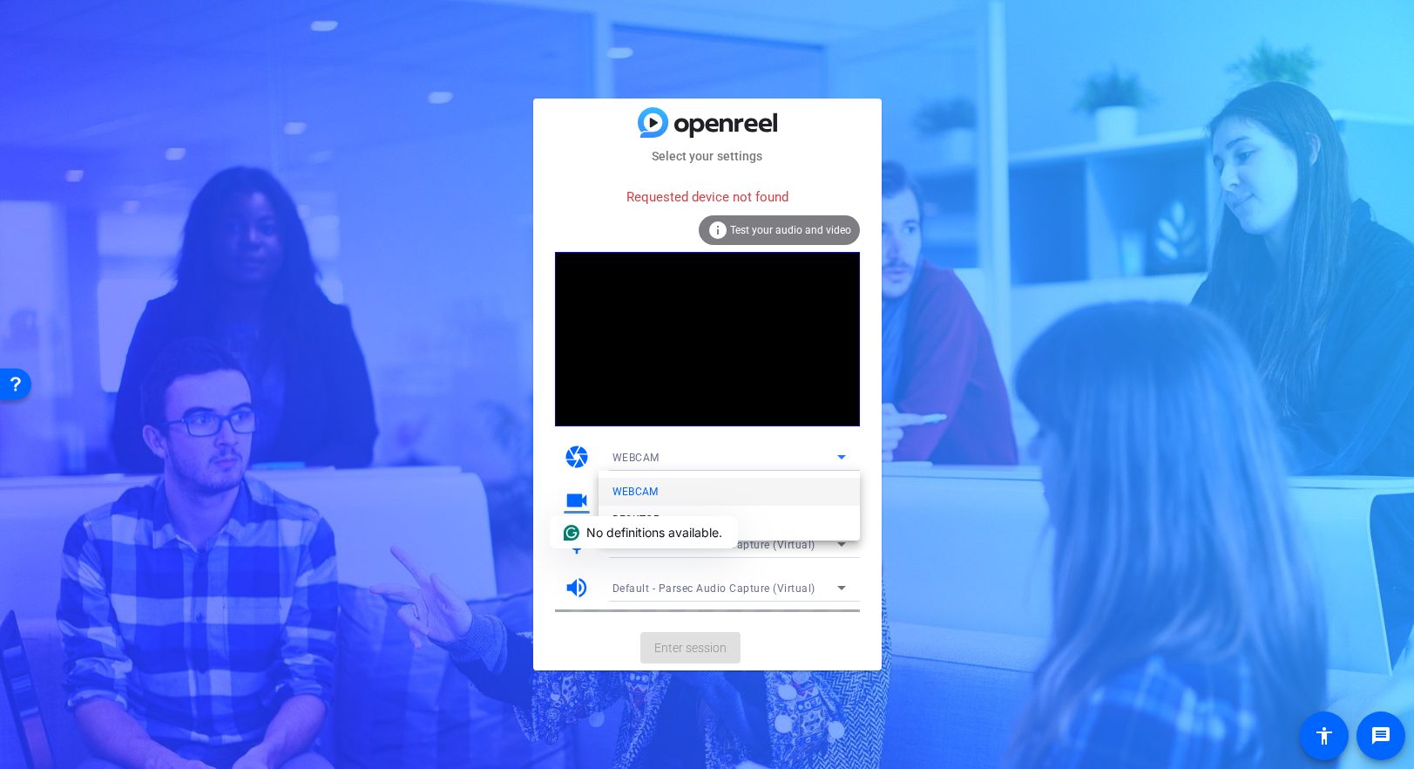
click at [946, 467] on div at bounding box center [707, 384] width 1414 height 769
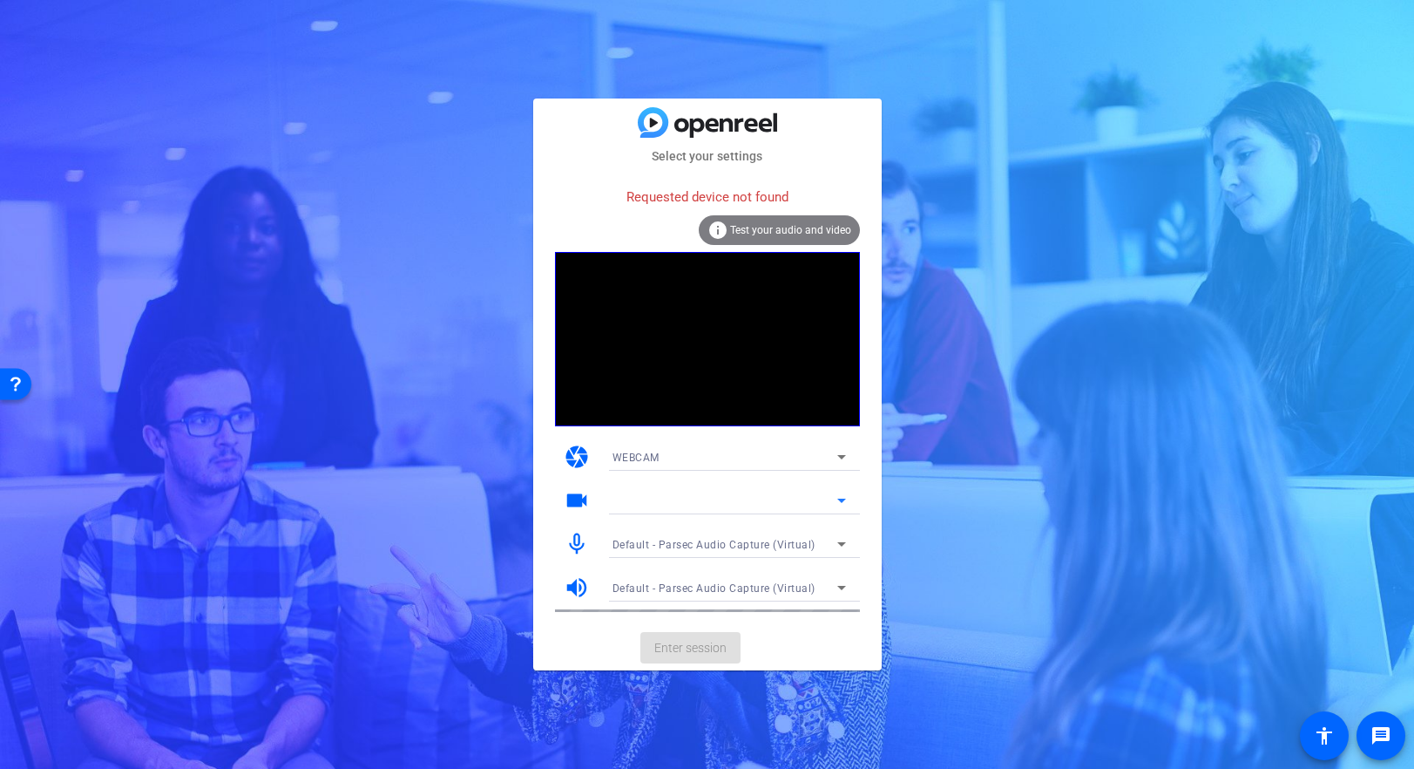
click at [850, 496] on icon at bounding box center [841, 500] width 21 height 21
click at [843, 509] on icon at bounding box center [841, 500] width 21 height 21
click at [844, 505] on icon at bounding box center [841, 500] width 21 height 21
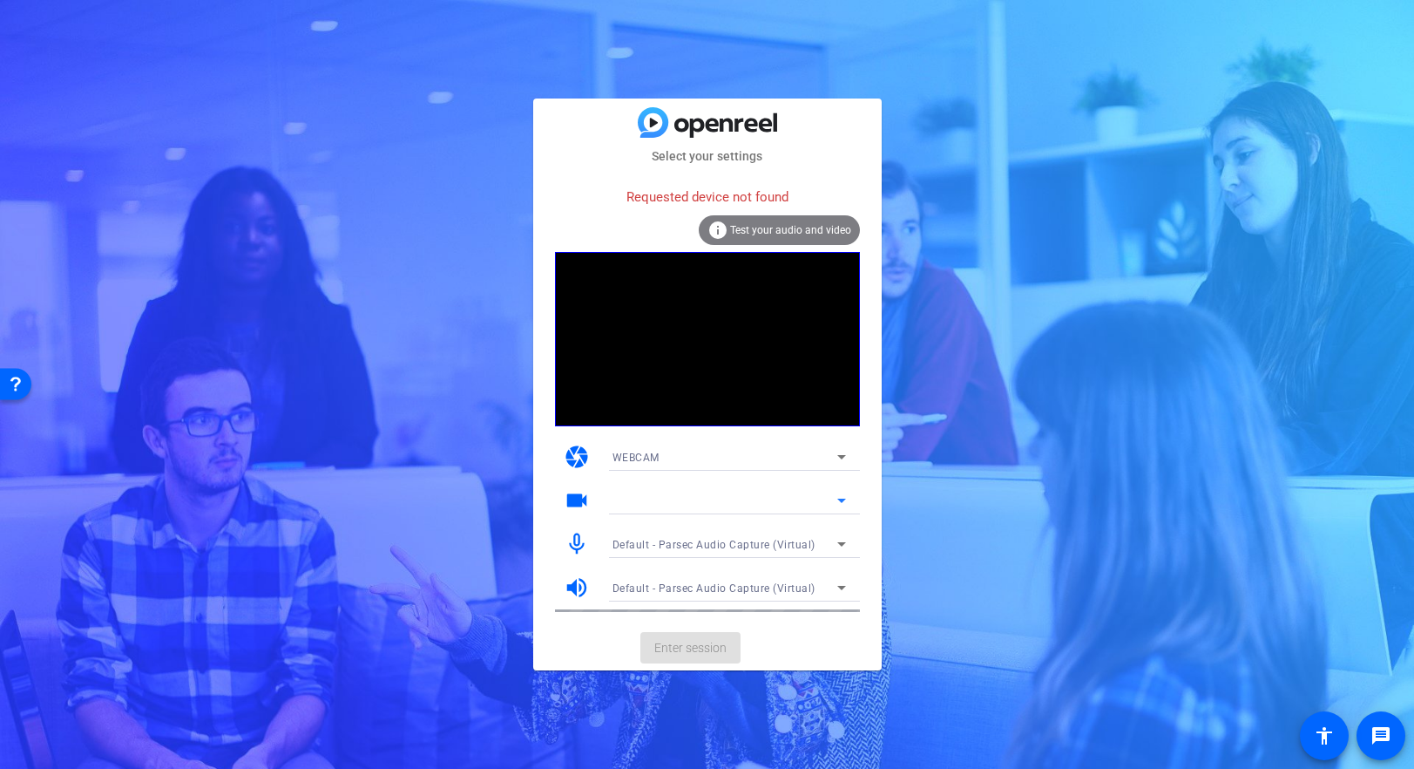
click at [844, 505] on icon at bounding box center [841, 500] width 21 height 21
click at [840, 457] on icon at bounding box center [841, 457] width 9 height 4
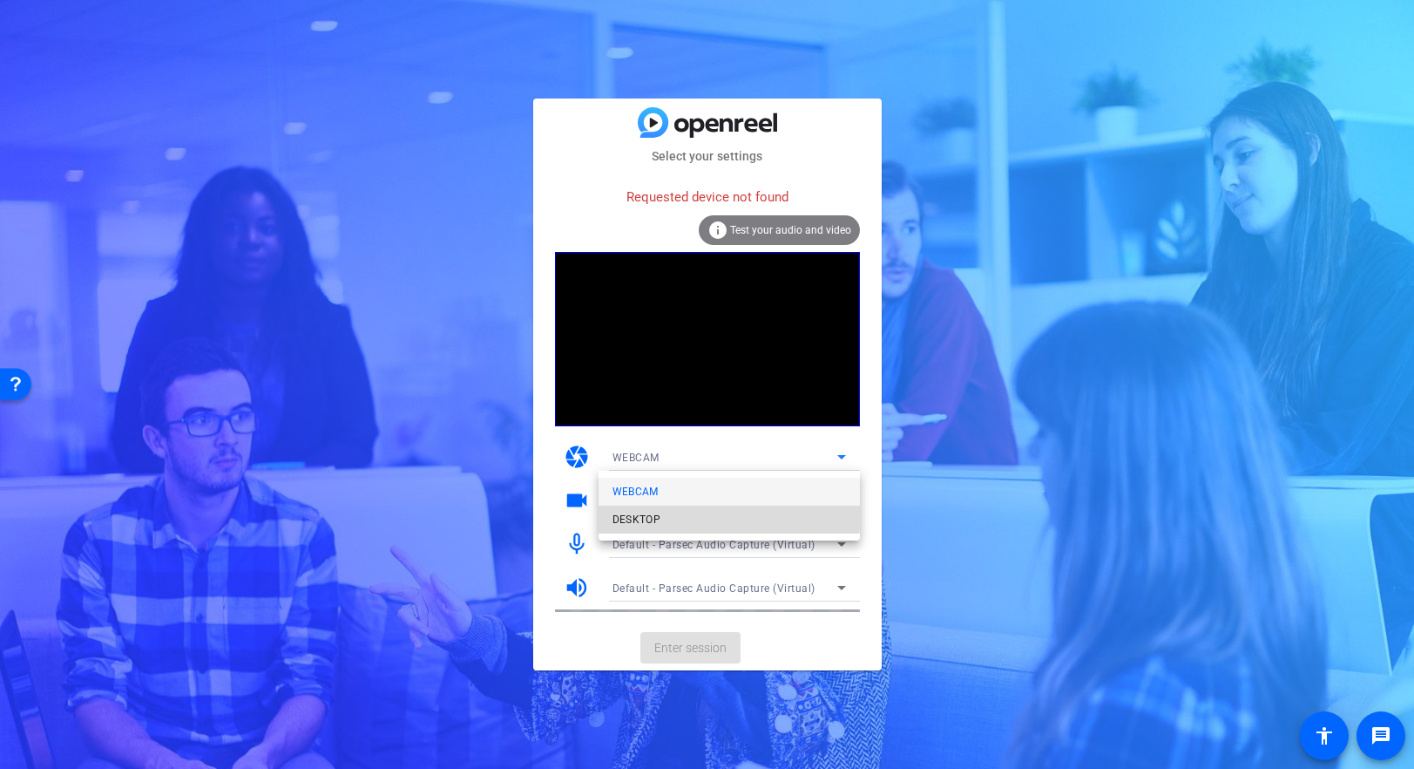
click at [706, 513] on mat-option "DESKTOP" at bounding box center [729, 519] width 261 height 28
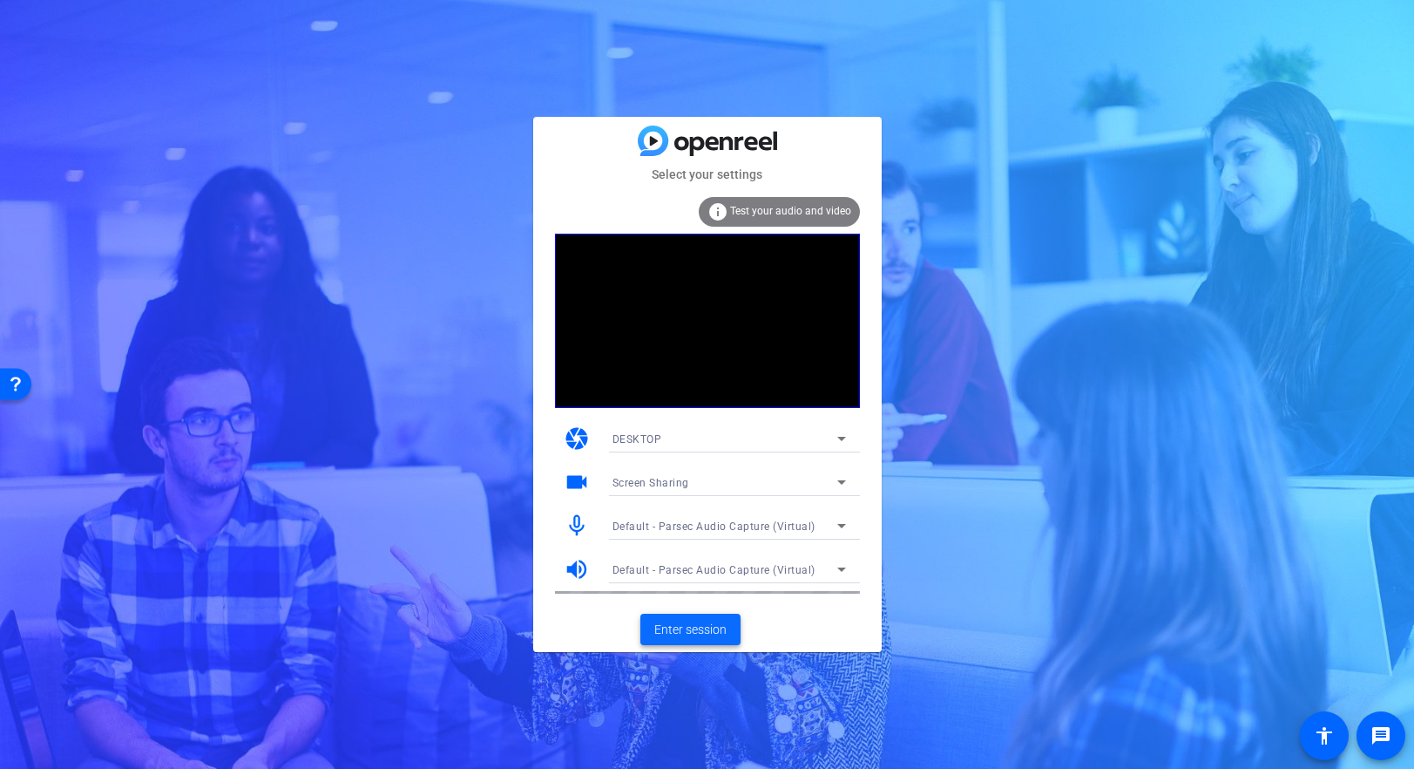
click at [685, 624] on span "Enter session" at bounding box center [690, 629] width 72 height 18
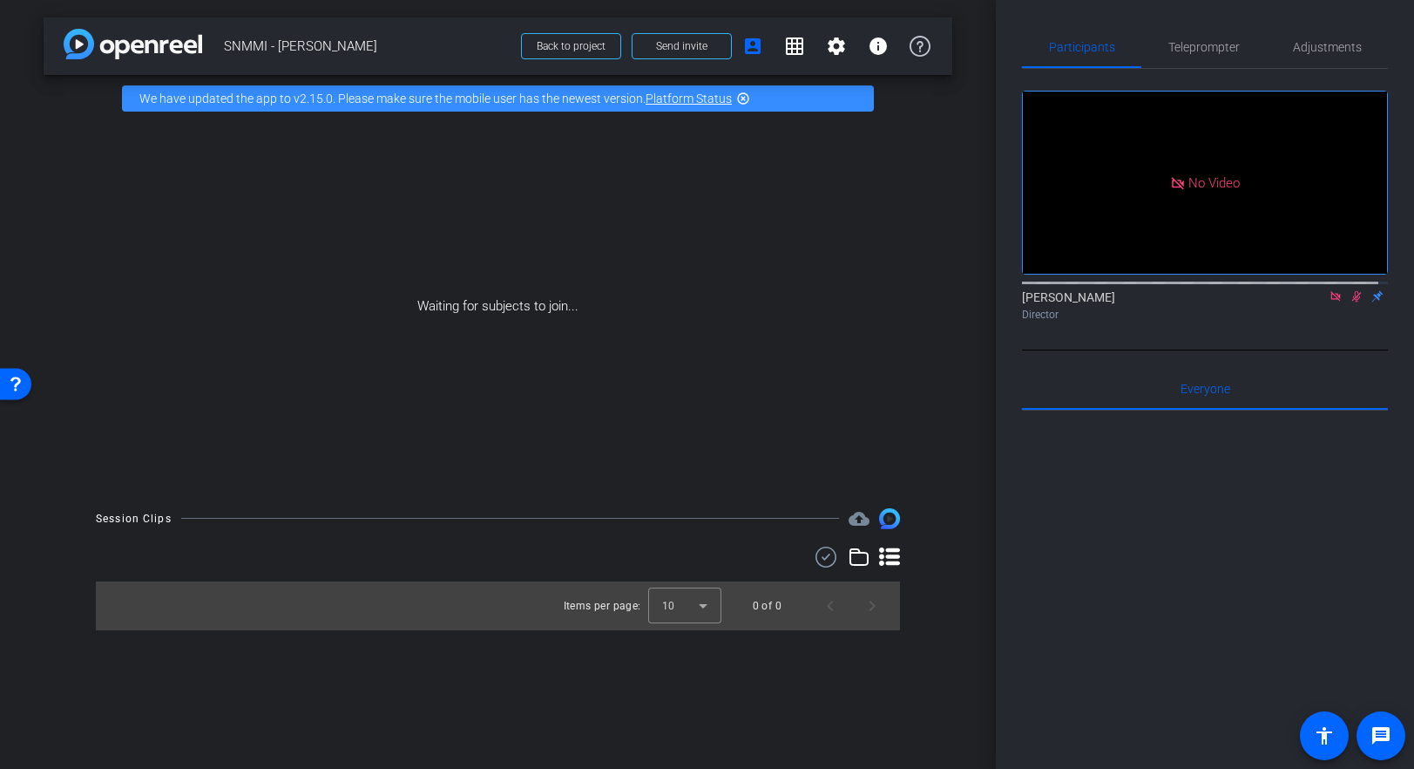
click at [169, 44] on img at bounding box center [133, 44] width 139 height 30
click at [96, 44] on img at bounding box center [133, 44] width 139 height 30
click at [844, 49] on mat-icon "settings" at bounding box center [836, 46] width 21 height 21
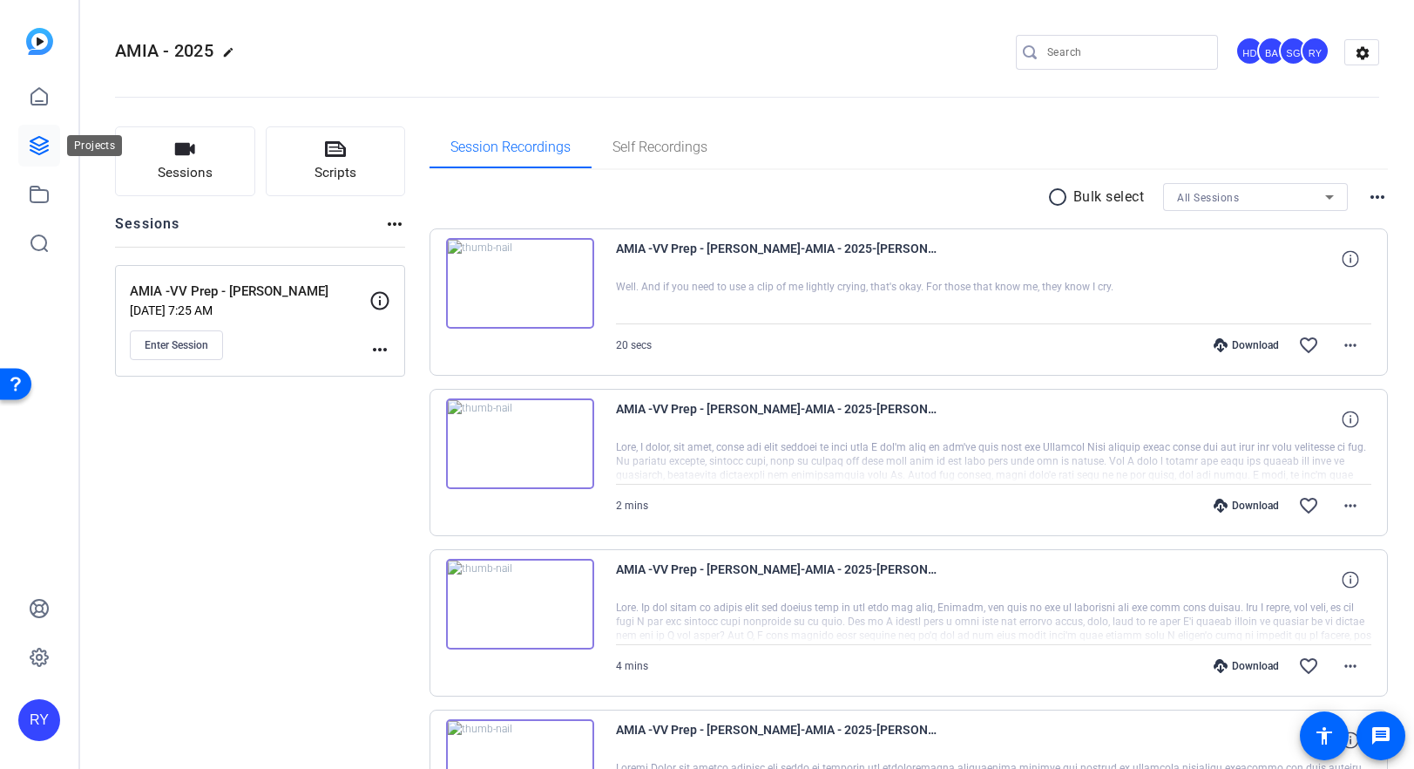
click at [51, 136] on link at bounding box center [39, 146] width 42 height 42
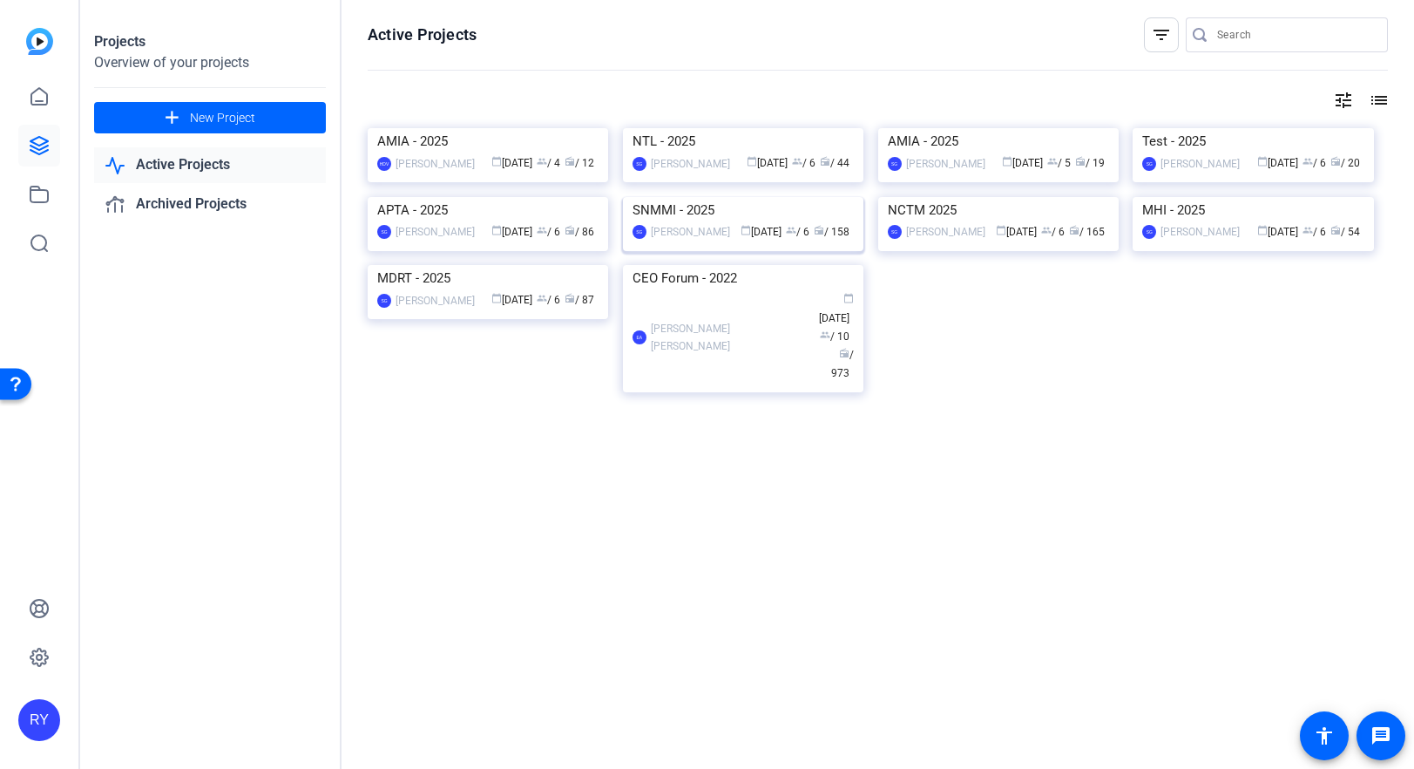
click at [796, 197] on img at bounding box center [743, 197] width 241 height 0
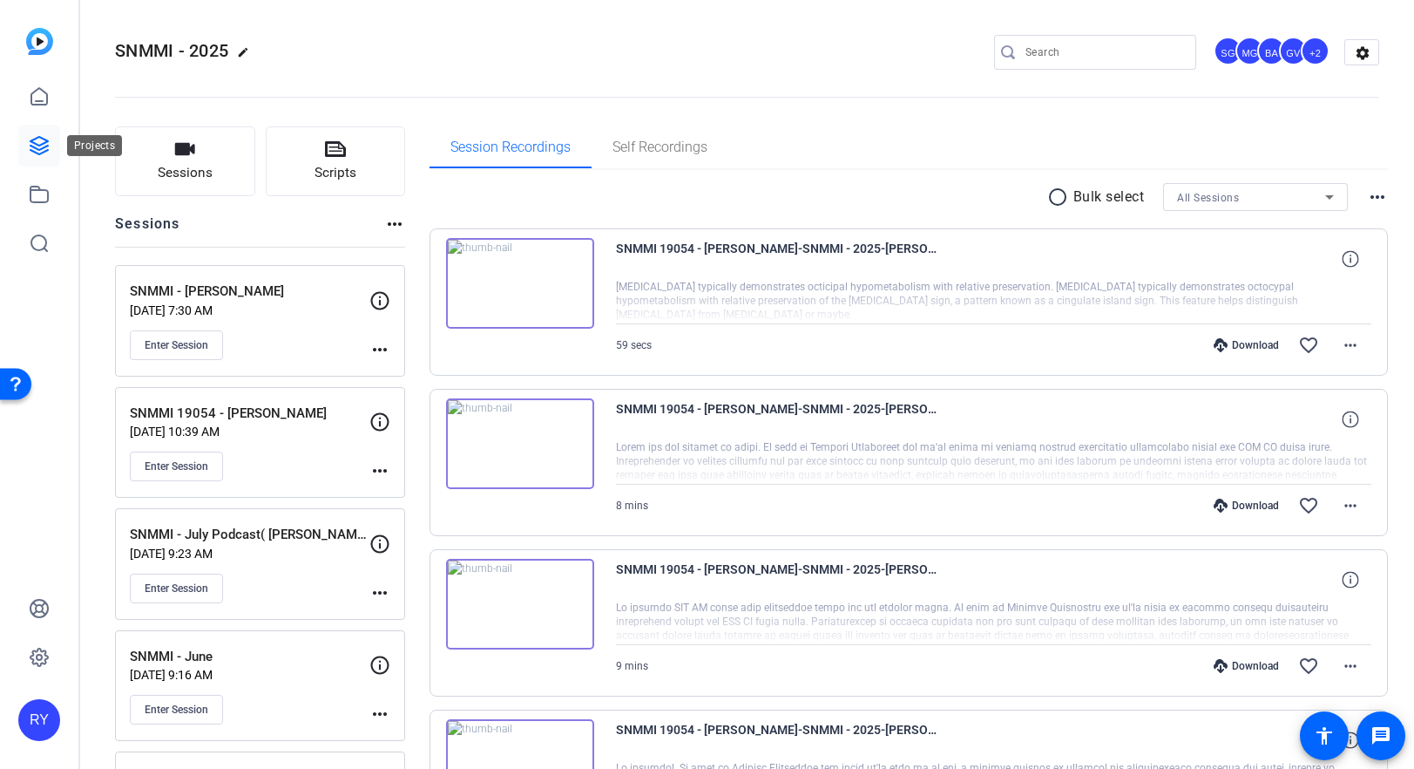
click at [36, 141] on icon at bounding box center [39, 145] width 21 height 21
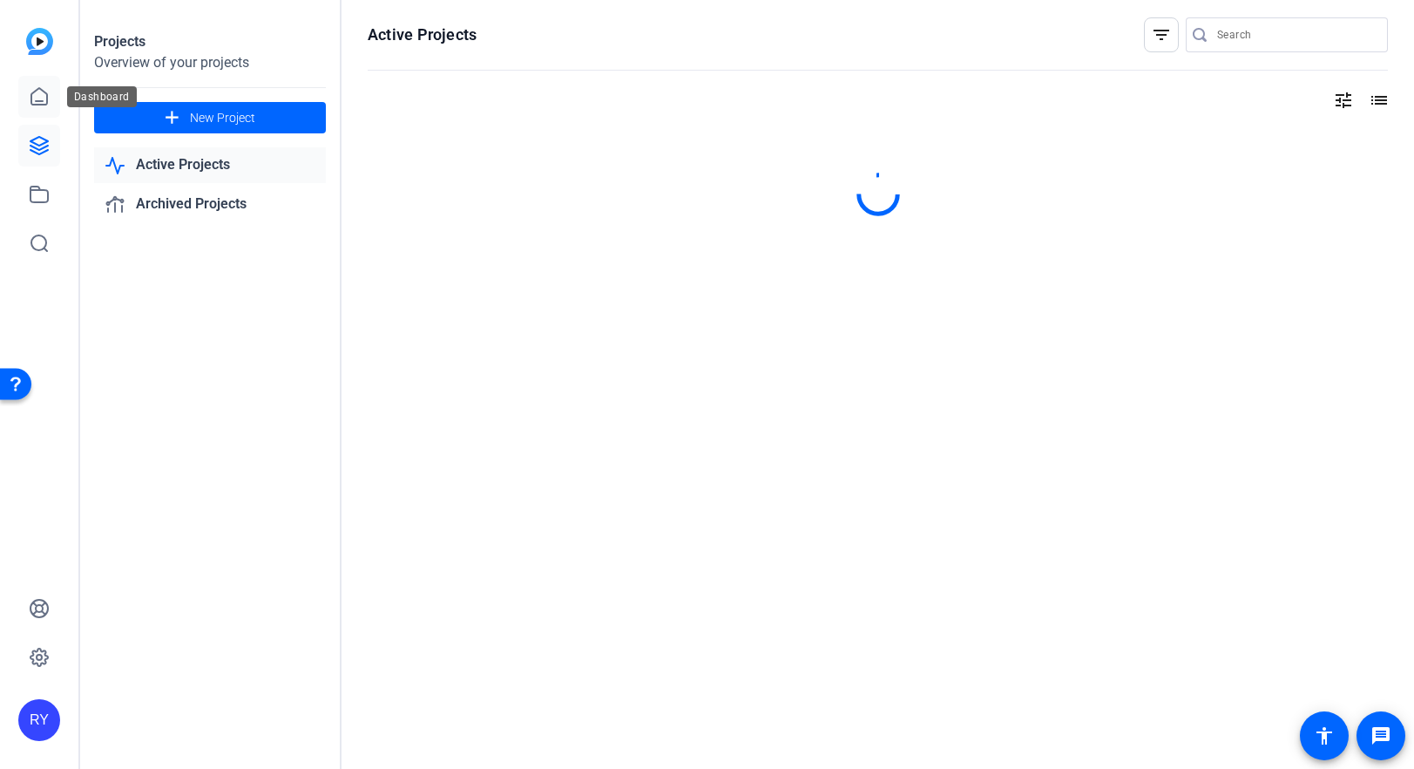
click at [44, 101] on icon at bounding box center [39, 96] width 16 height 17
